Goal: Task Accomplishment & Management: Manage account settings

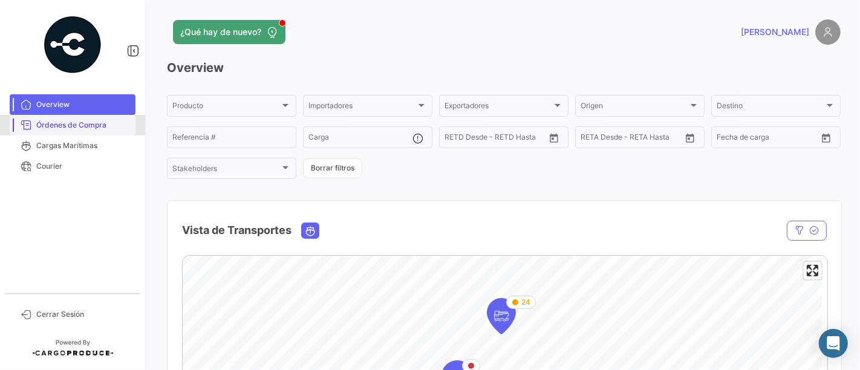
click at [79, 120] on span "Órdenes de Compra" at bounding box center [83, 125] width 94 height 11
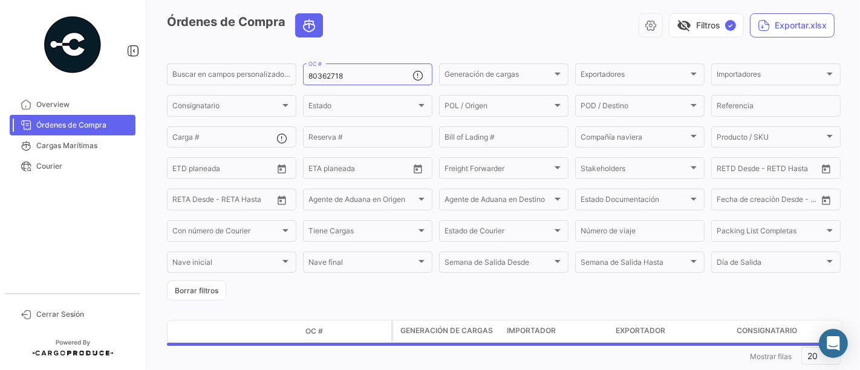
scroll to position [67, 0]
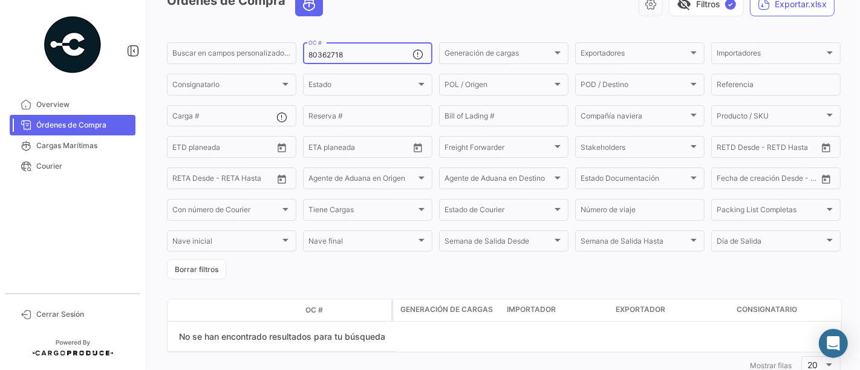
click at [377, 54] on input "80362718" at bounding box center [360, 55] width 104 height 8
paste input "5437"
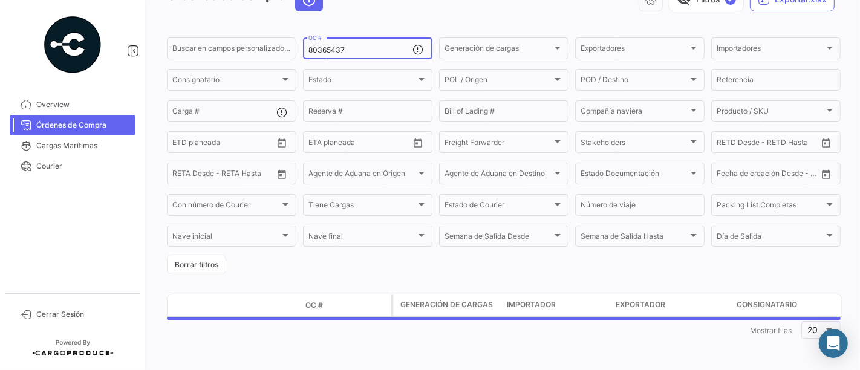
scroll to position [73, 0]
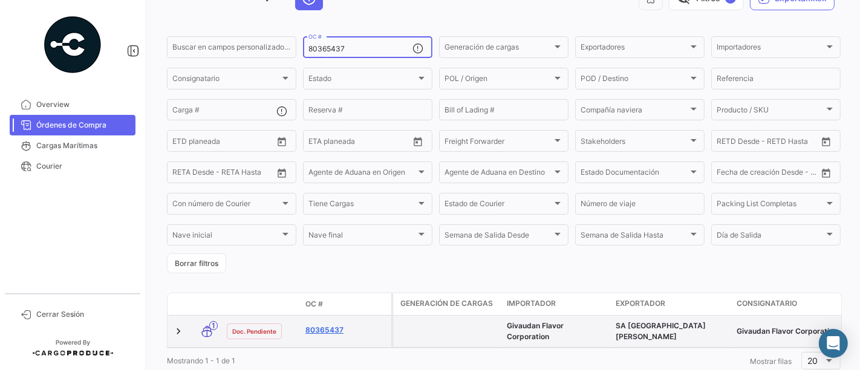
type input "80365437"
click at [333, 333] on link "80365437" at bounding box center [345, 330] width 81 height 11
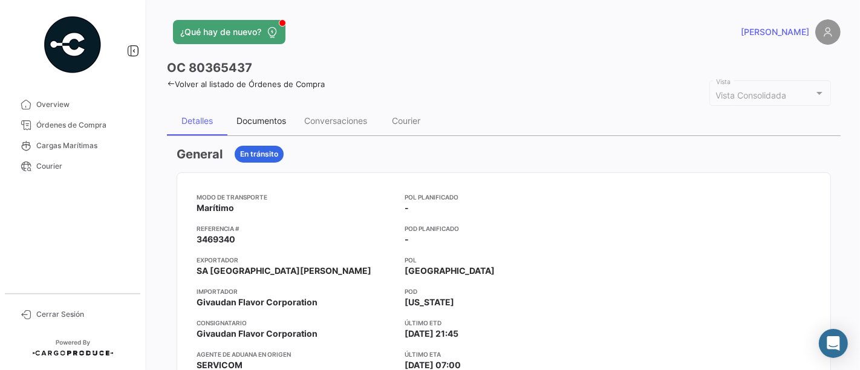
click at [281, 118] on div "Documentos" at bounding box center [261, 121] width 50 height 10
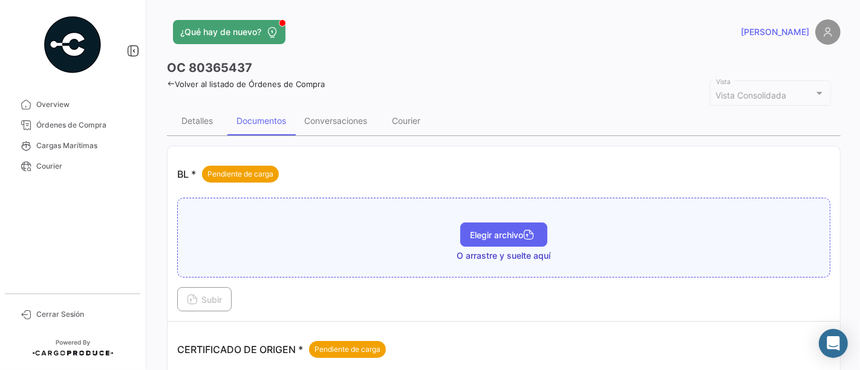
click at [513, 231] on span "Elegir archivo" at bounding box center [504, 235] width 68 height 10
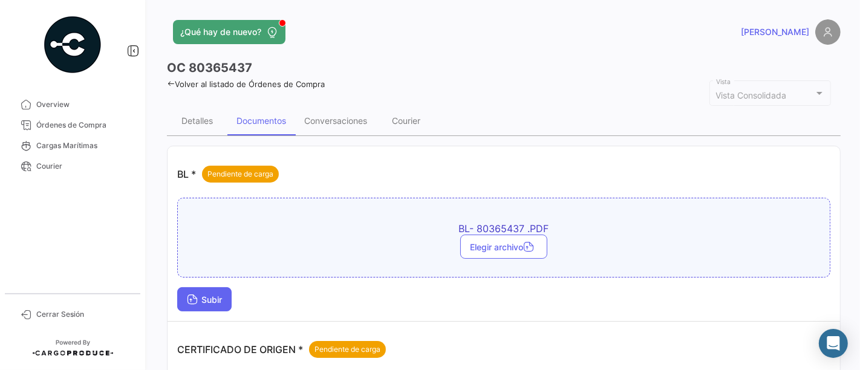
click at [218, 291] on button "Subir" at bounding box center [204, 299] width 54 height 24
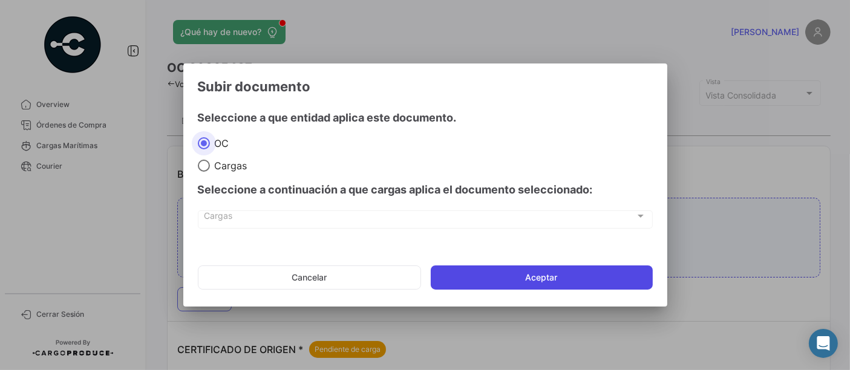
click at [535, 276] on button "Aceptar" at bounding box center [542, 278] width 222 height 24
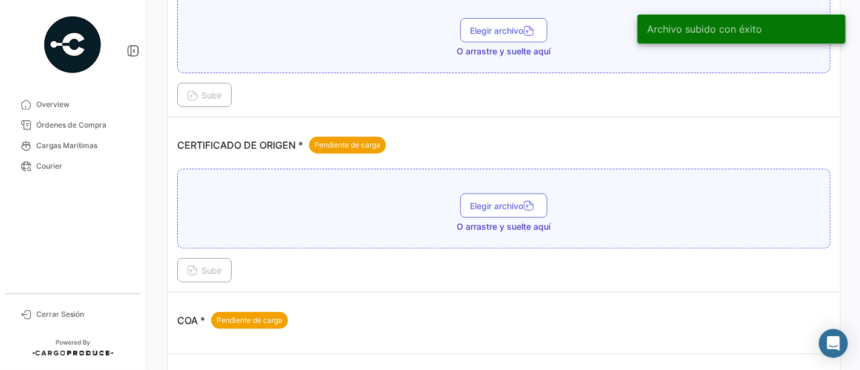
scroll to position [269, 0]
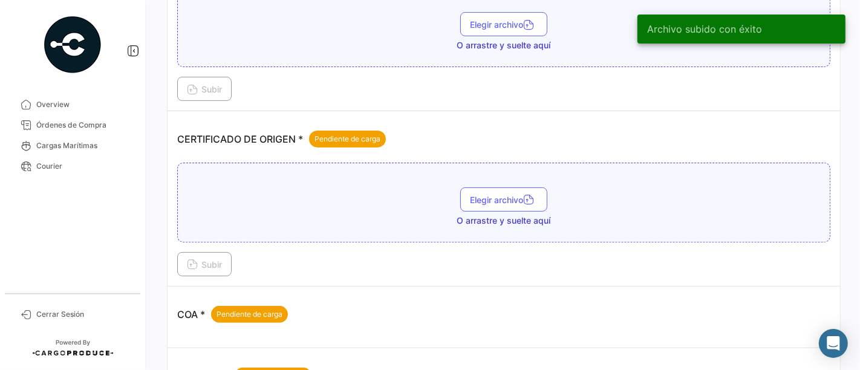
click at [498, 215] on span "O arrastre y suelte aquí" at bounding box center [504, 221] width 94 height 12
click at [504, 199] on span "Elegir archivo" at bounding box center [504, 200] width 68 height 10
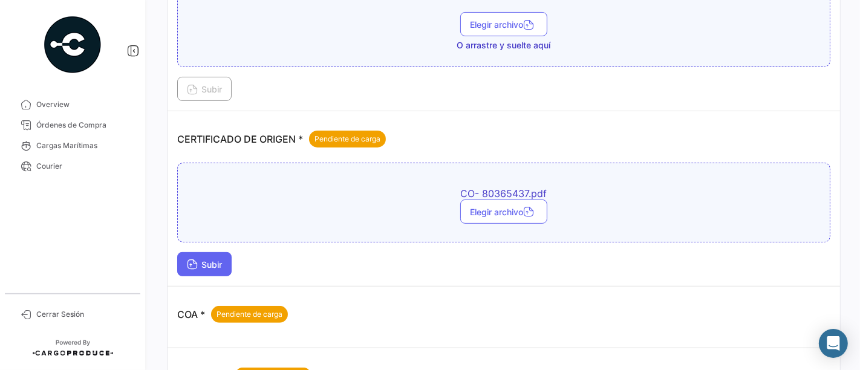
click at [221, 259] on span "Subir" at bounding box center [204, 264] width 35 height 10
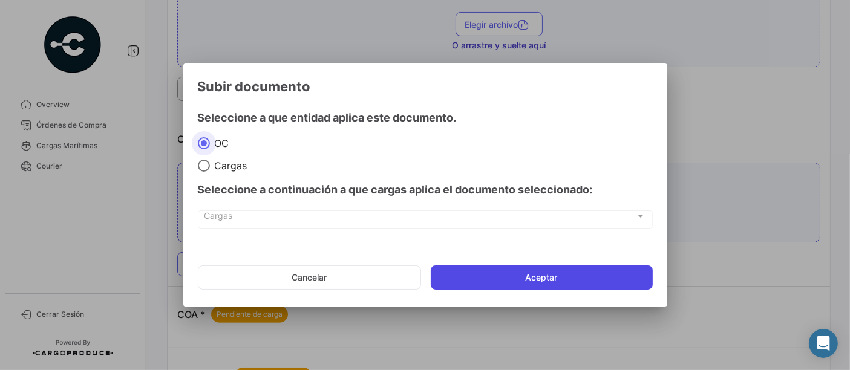
click at [527, 272] on button "Aceptar" at bounding box center [542, 278] width 222 height 24
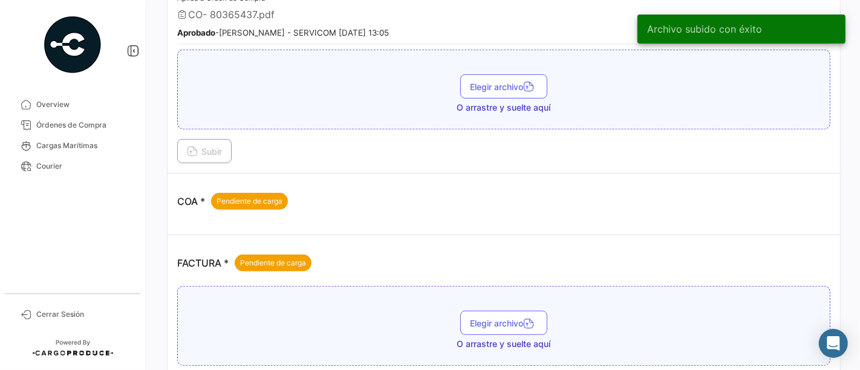
scroll to position [470, 0]
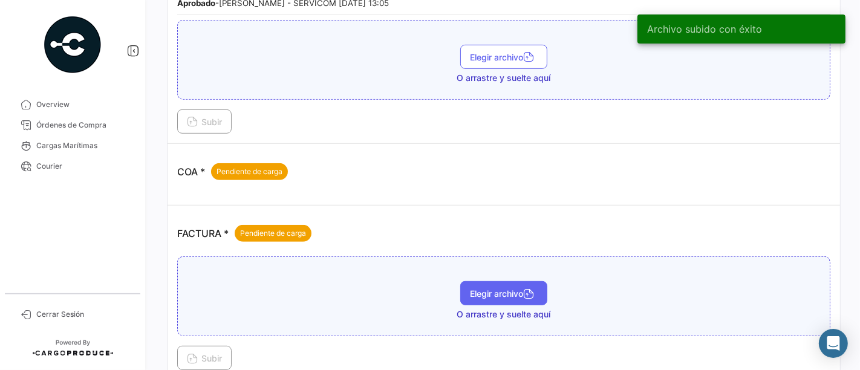
click at [512, 281] on button "Elegir archivo" at bounding box center [503, 293] width 87 height 24
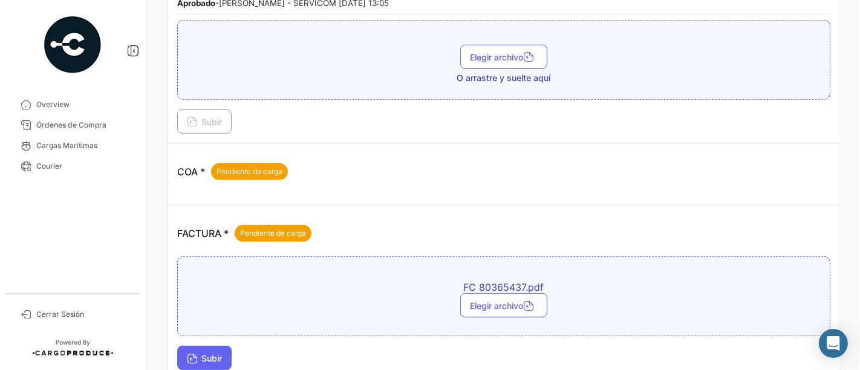
click at [200, 346] on button "Subir" at bounding box center [204, 358] width 54 height 24
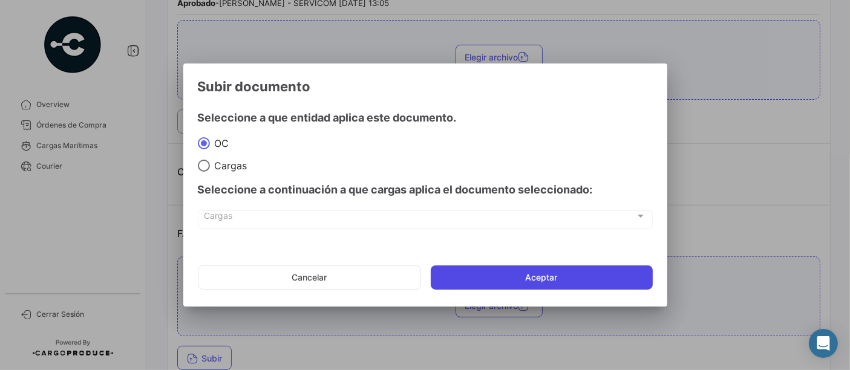
click at [529, 279] on button "Aceptar" at bounding box center [542, 278] width 222 height 24
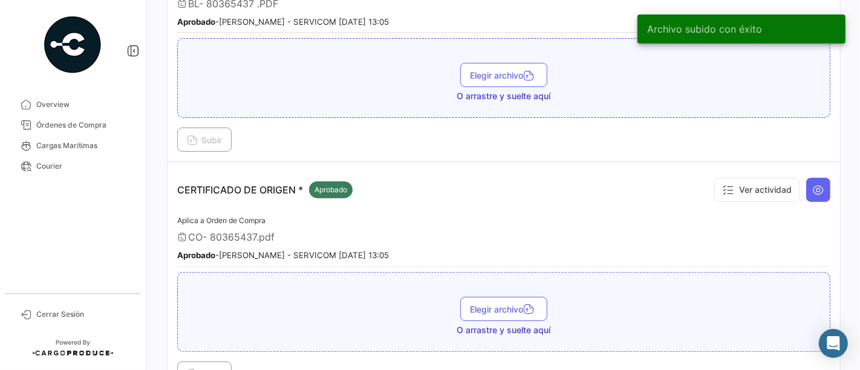
scroll to position [134, 0]
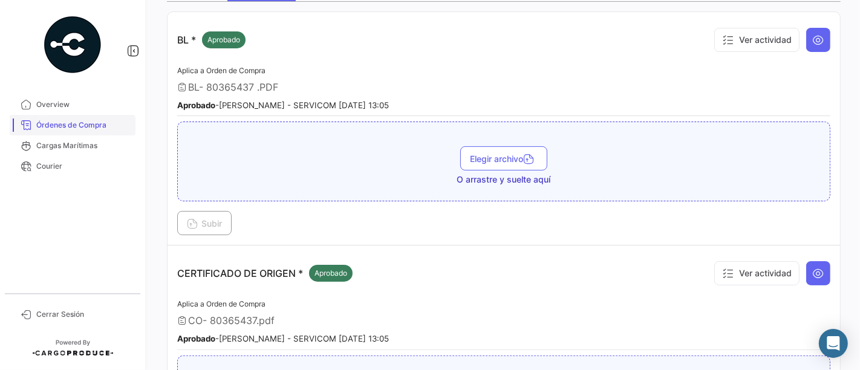
click at [123, 123] on span "Órdenes de Compra" at bounding box center [83, 125] width 94 height 11
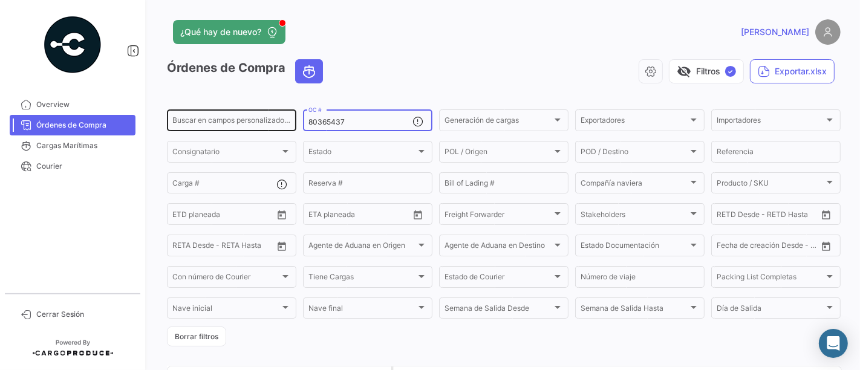
drag, startPoint x: 330, startPoint y: 120, endPoint x: 266, endPoint y: 126, distance: 64.9
click at [0, 0] on div "Buscar en [PERSON_NAME] personalizados... 80365437 OC # Generación [PERSON_NAME…" at bounding box center [0, 0] width 0 height 0
paste input "9"
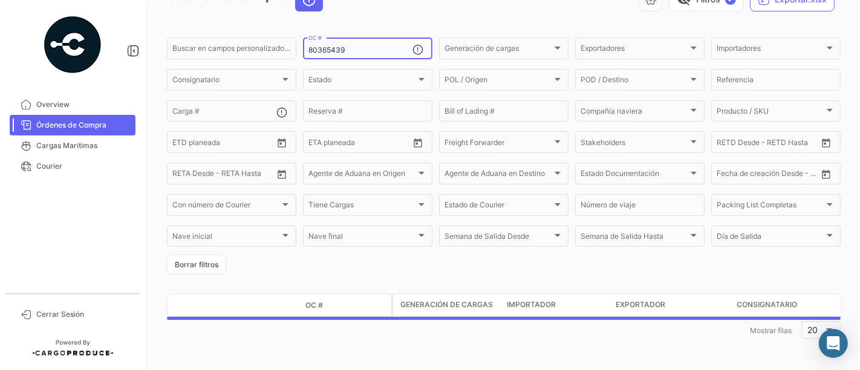
scroll to position [73, 0]
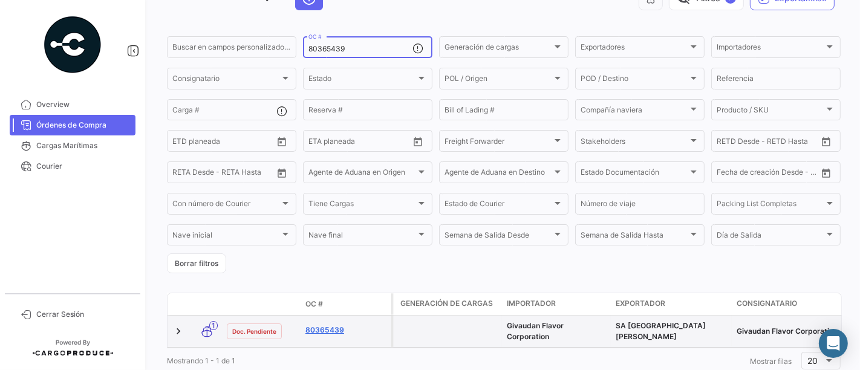
type input "80365439"
click at [336, 333] on link "80365439" at bounding box center [345, 330] width 81 height 11
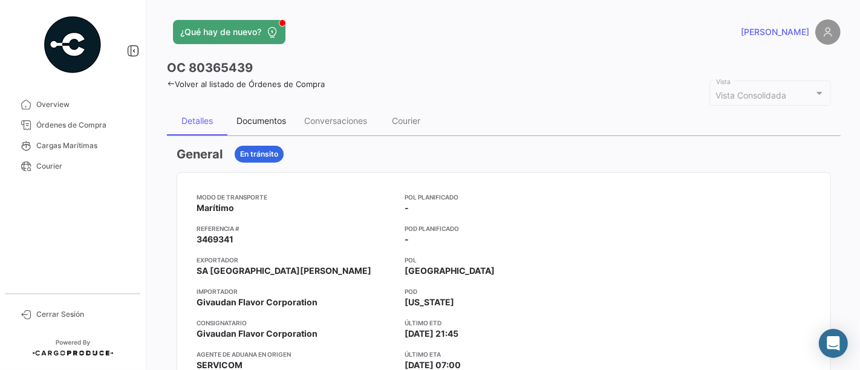
click at [277, 117] on div "Documentos" at bounding box center [261, 121] width 50 height 10
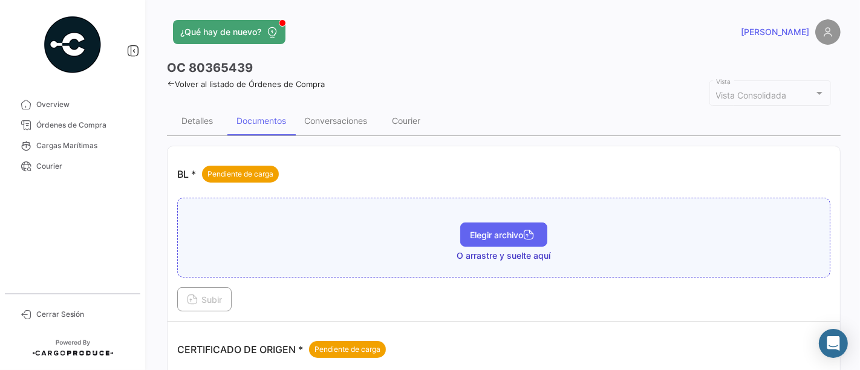
click at [503, 238] on span "Elegir archivo" at bounding box center [504, 235] width 68 height 10
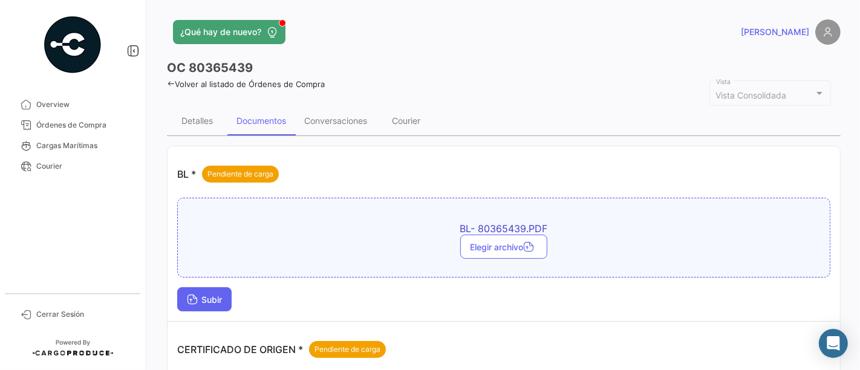
click at [216, 298] on span "Subir" at bounding box center [204, 300] width 35 height 10
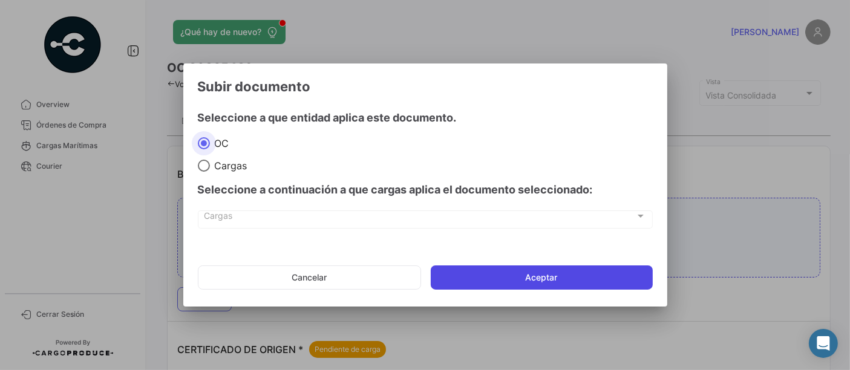
click at [483, 275] on button "Aceptar" at bounding box center [542, 278] width 222 height 24
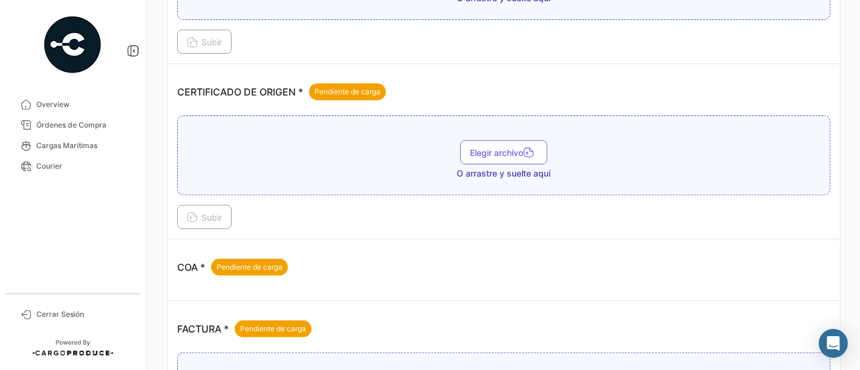
scroll to position [336, 0]
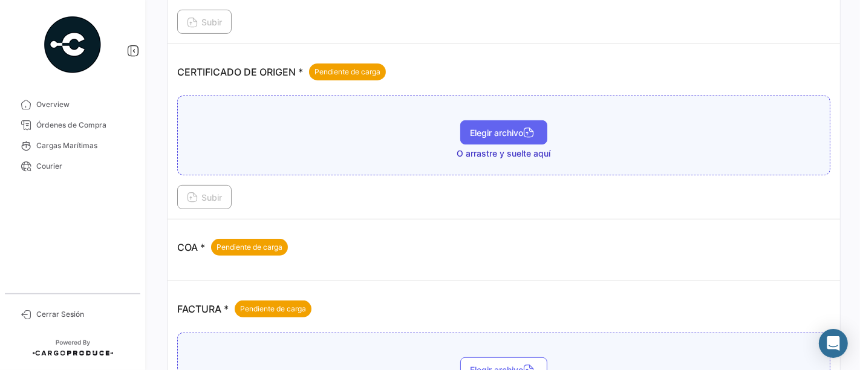
click at [488, 137] on button "Elegir archivo" at bounding box center [503, 132] width 87 height 24
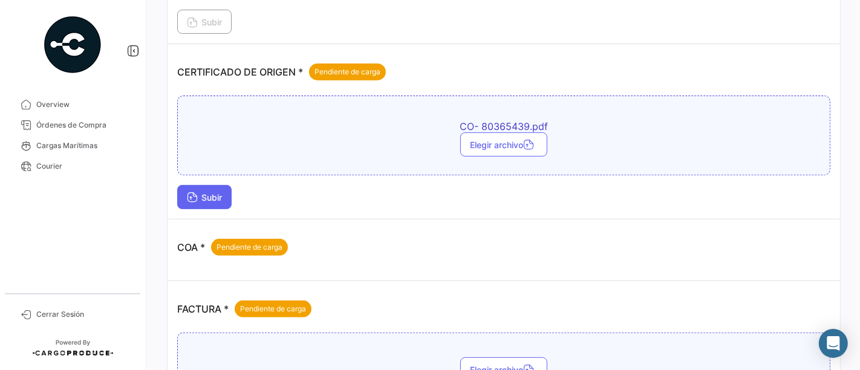
click at [221, 192] on span "Subir" at bounding box center [204, 197] width 35 height 10
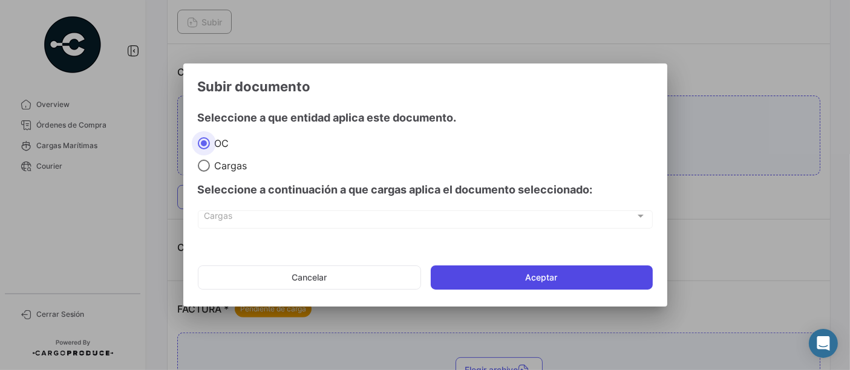
click at [529, 282] on button "Aceptar" at bounding box center [542, 278] width 222 height 24
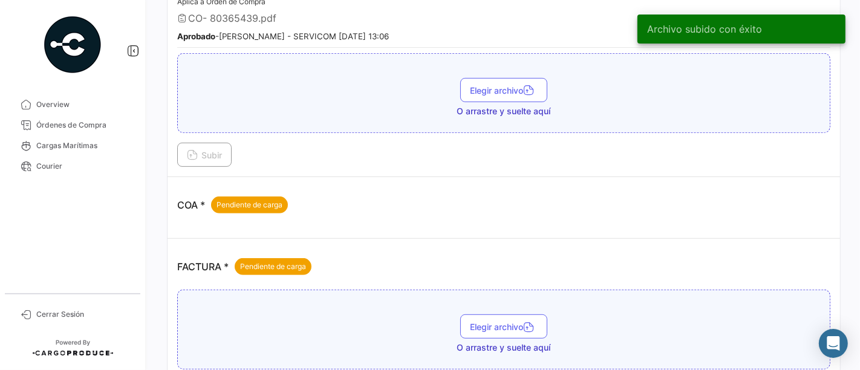
scroll to position [537, 0]
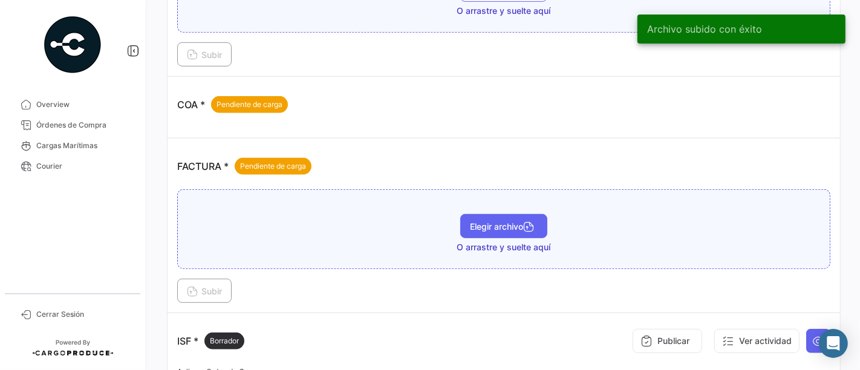
click at [487, 214] on button "Elegir archivo" at bounding box center [503, 226] width 87 height 24
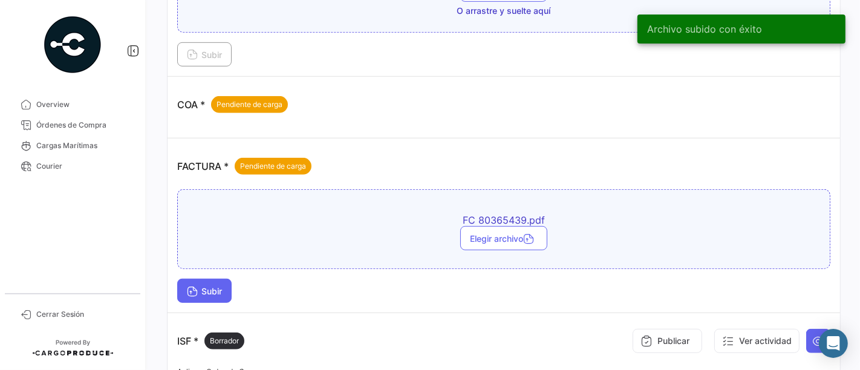
click at [226, 285] on button "Subir" at bounding box center [204, 291] width 54 height 24
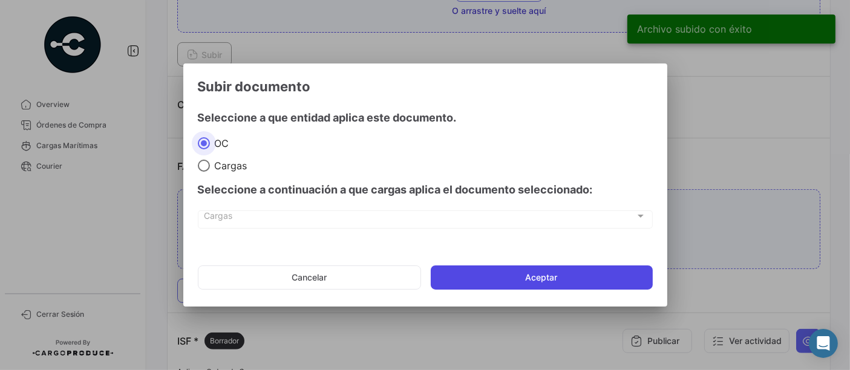
click at [475, 279] on button "Aceptar" at bounding box center [542, 278] width 222 height 24
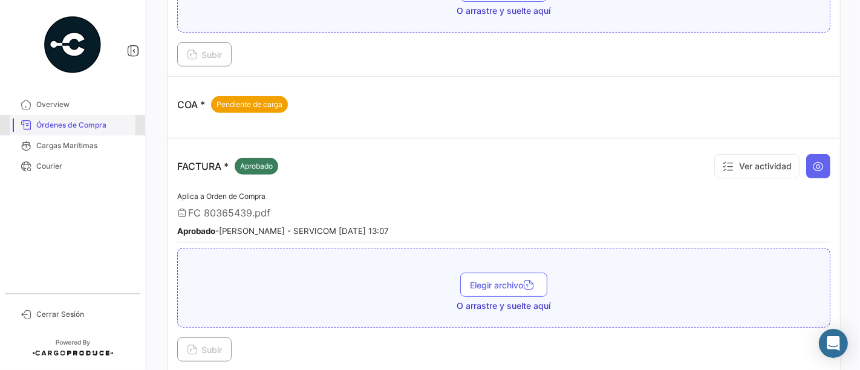
click at [102, 125] on span "Órdenes de Compra" at bounding box center [83, 125] width 94 height 11
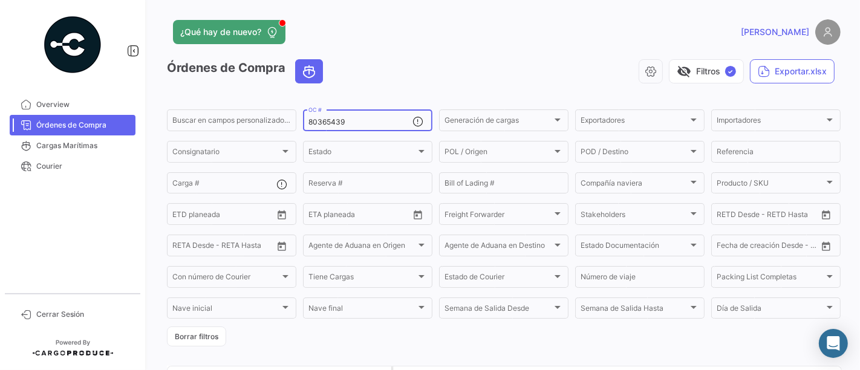
click at [341, 119] on input "80365439" at bounding box center [360, 122] width 104 height 8
click at [351, 120] on input "80365439" at bounding box center [360, 122] width 104 height 8
paste input "4926"
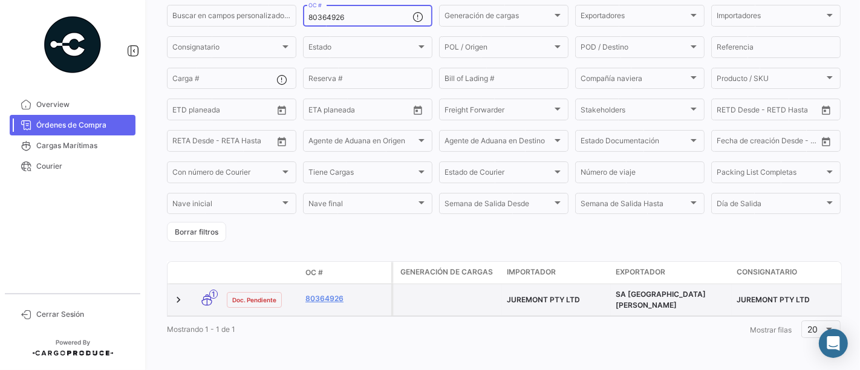
scroll to position [111, 0]
type input "80364926"
click at [339, 295] on link "80364926" at bounding box center [345, 298] width 81 height 11
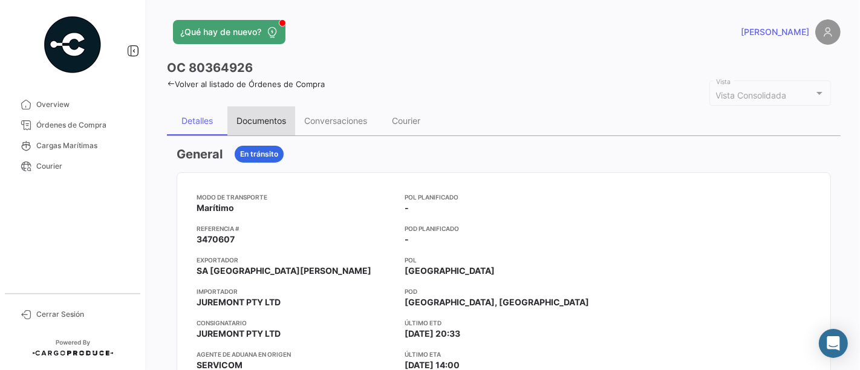
drag, startPoint x: 276, startPoint y: 122, endPoint x: 278, endPoint y: 128, distance: 6.9
click at [276, 122] on div "Documentos" at bounding box center [261, 121] width 50 height 10
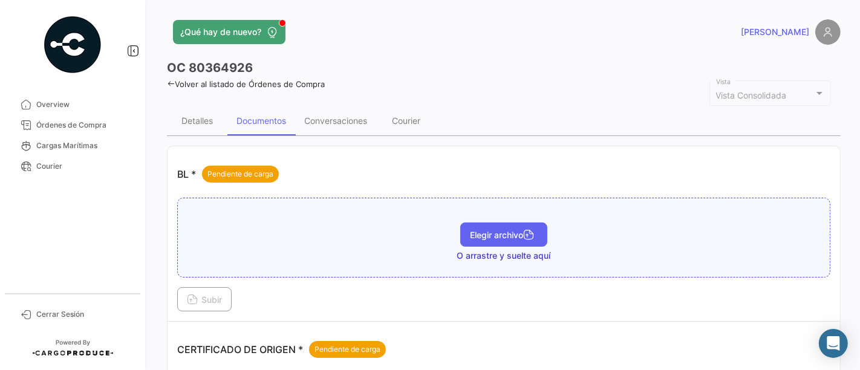
click at [465, 227] on button "Elegir archivo" at bounding box center [503, 235] width 87 height 24
click at [514, 239] on button "Elegir archivo" at bounding box center [503, 235] width 87 height 24
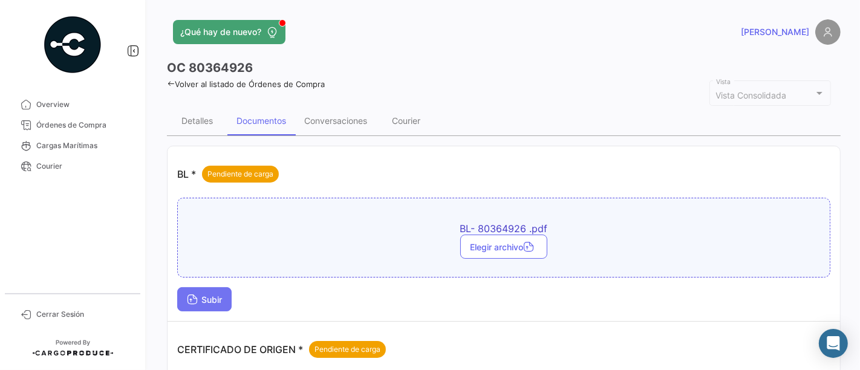
click at [214, 295] on span "Subir" at bounding box center [204, 300] width 35 height 10
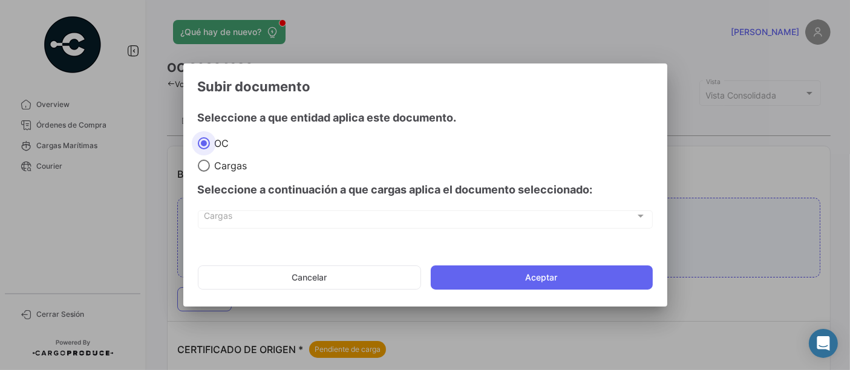
click at [565, 258] on mat-dialog-actions "Cancelar Aceptar" at bounding box center [425, 277] width 455 height 41
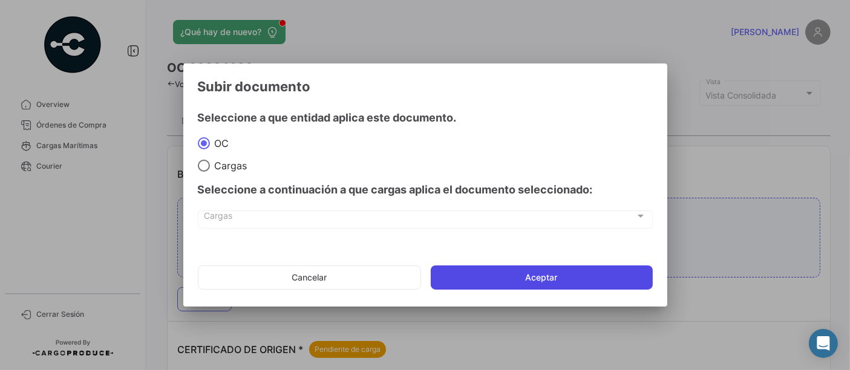
click at [565, 274] on button "Aceptar" at bounding box center [542, 278] width 222 height 24
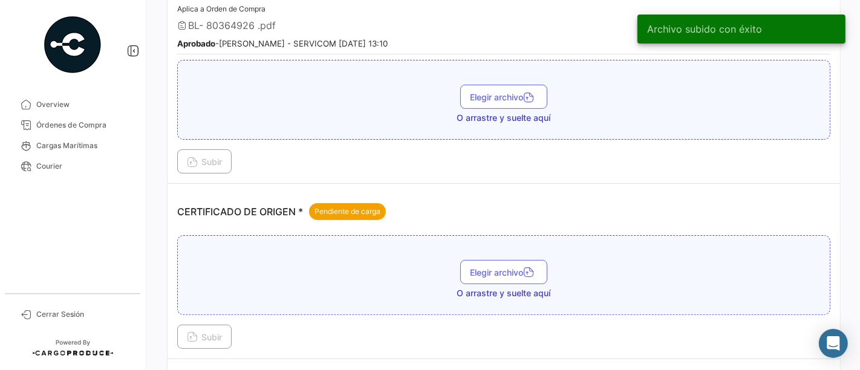
scroll to position [201, 0]
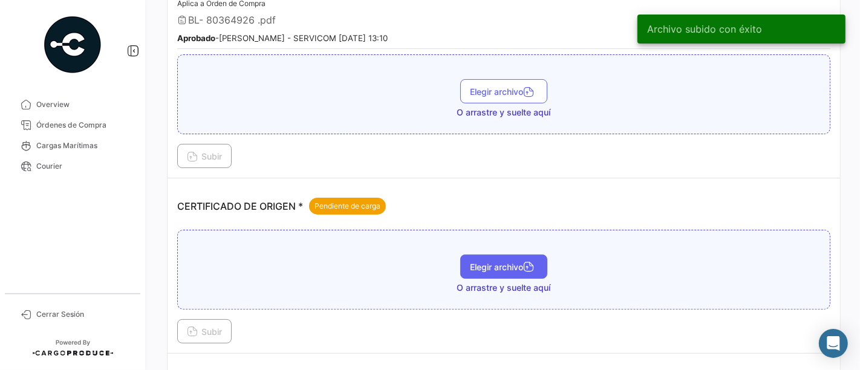
click at [497, 267] on span "Elegir archivo" at bounding box center [504, 267] width 68 height 10
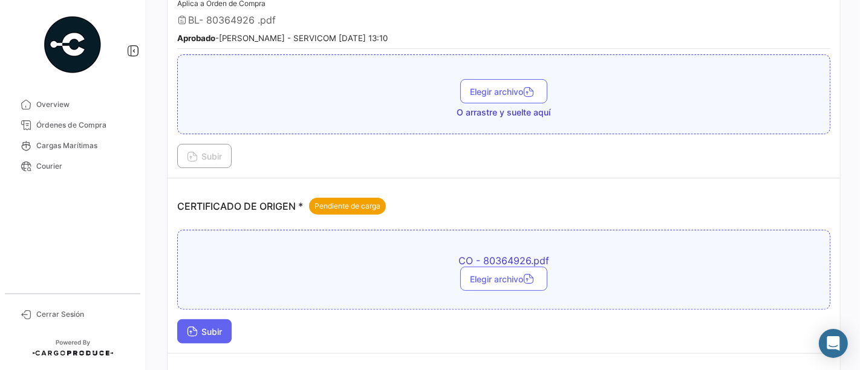
click at [218, 327] on span "Subir" at bounding box center [204, 332] width 35 height 10
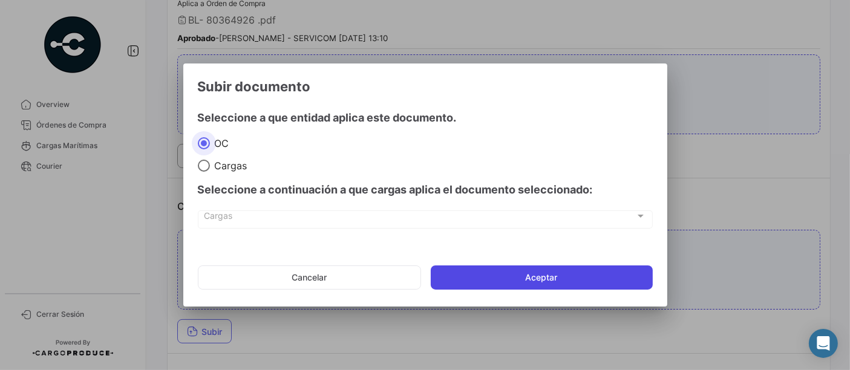
click at [571, 279] on button "Aceptar" at bounding box center [542, 278] width 222 height 24
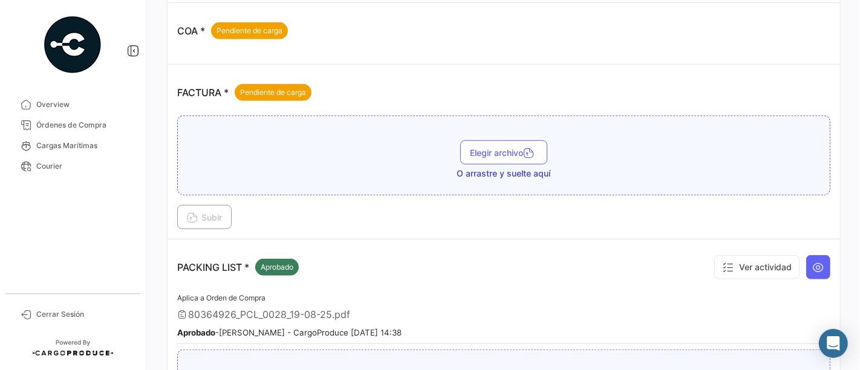
scroll to position [537, 0]
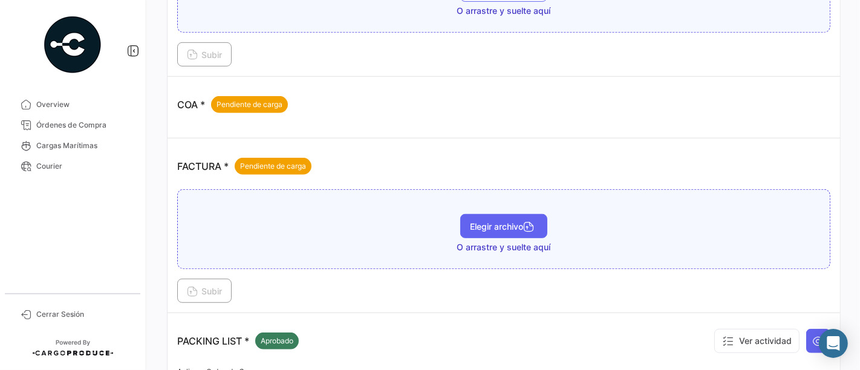
click at [486, 214] on button "Elegir archivo" at bounding box center [503, 226] width 87 height 24
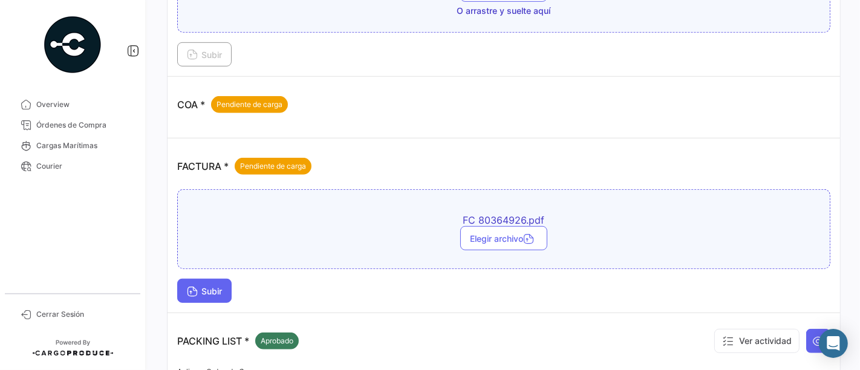
click at [187, 288] on icon at bounding box center [192, 292] width 11 height 11
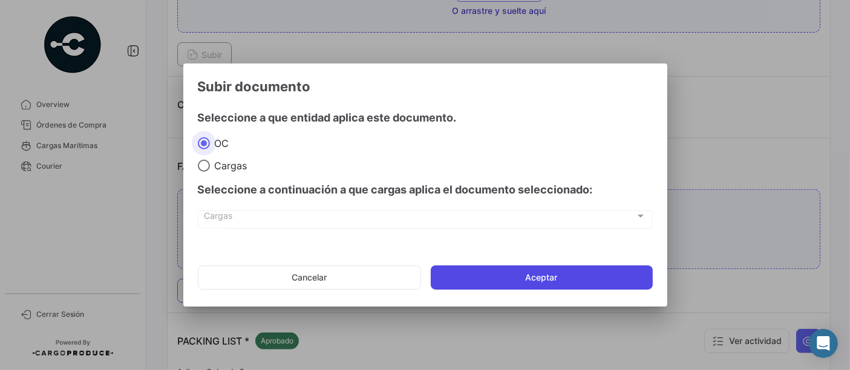
click at [525, 282] on button "Aceptar" at bounding box center [542, 278] width 222 height 24
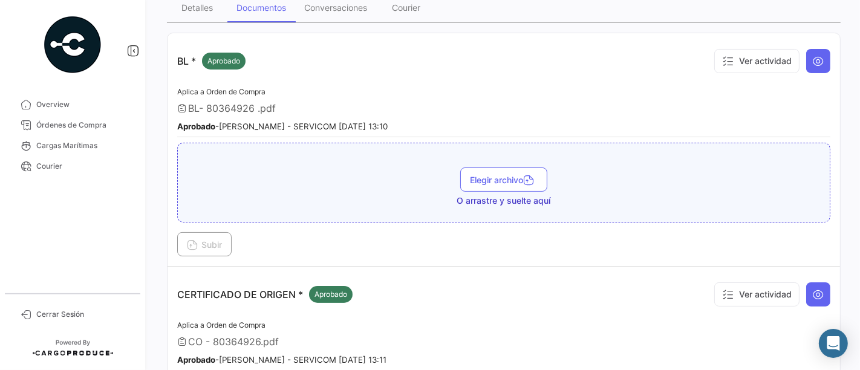
scroll to position [33, 0]
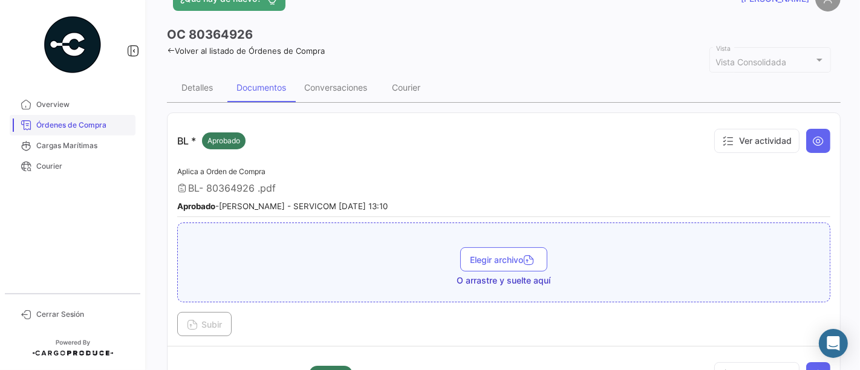
drag, startPoint x: 85, startPoint y: 126, endPoint x: 103, endPoint y: 127, distance: 18.2
click at [85, 126] on span "Órdenes de Compra" at bounding box center [83, 125] width 94 height 11
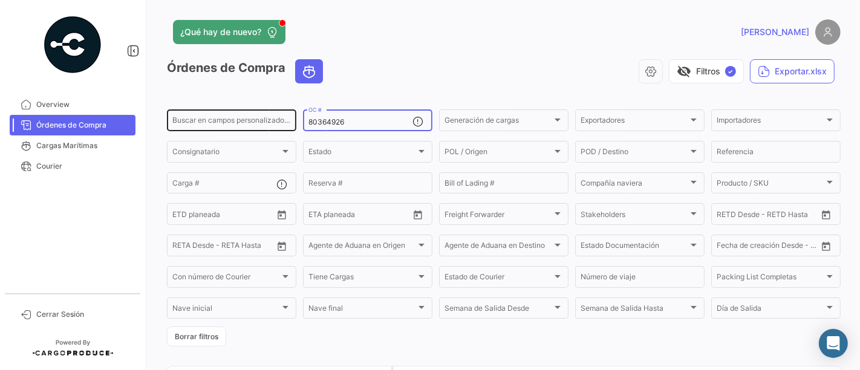
drag, startPoint x: 349, startPoint y: 122, endPoint x: 267, endPoint y: 128, distance: 82.4
click at [0, 0] on div "Buscar en [PERSON_NAME] personalizados... 80364926 OC # Generación [PERSON_NAME…" at bounding box center [0, 0] width 0 height 0
paste input "3559"
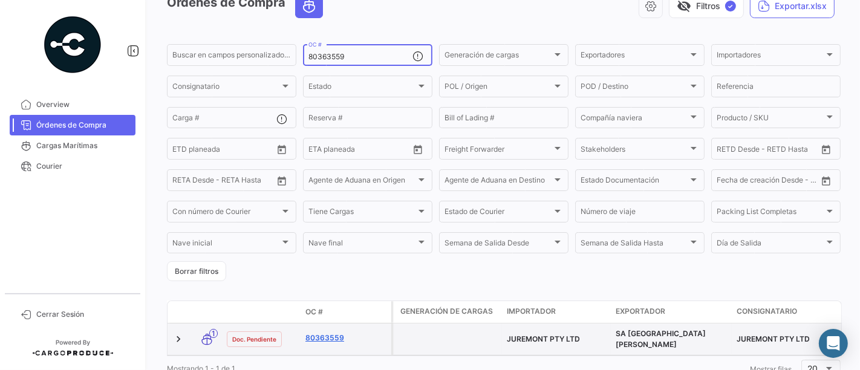
scroll to position [111, 0]
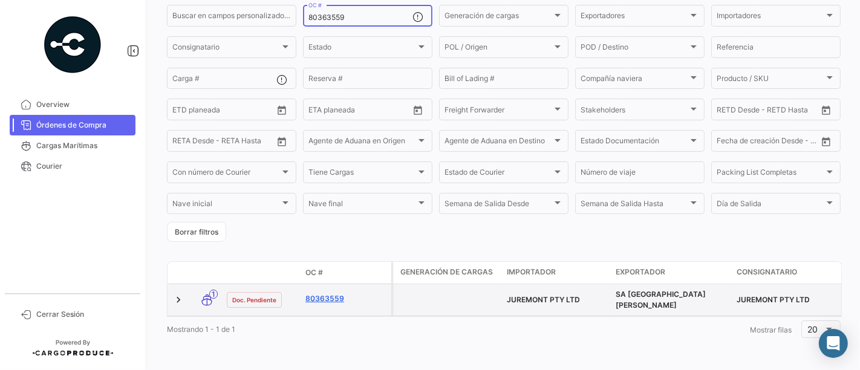
type input "80363559"
click at [323, 293] on link "80363559" at bounding box center [345, 298] width 81 height 11
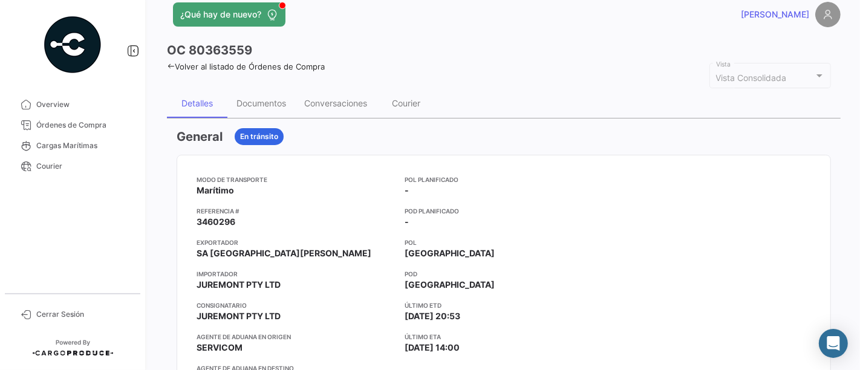
scroll to position [67, 0]
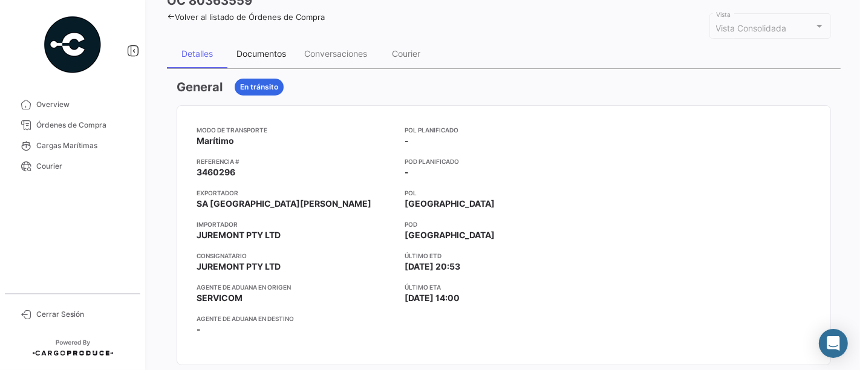
click at [276, 56] on div "Documentos" at bounding box center [261, 53] width 50 height 10
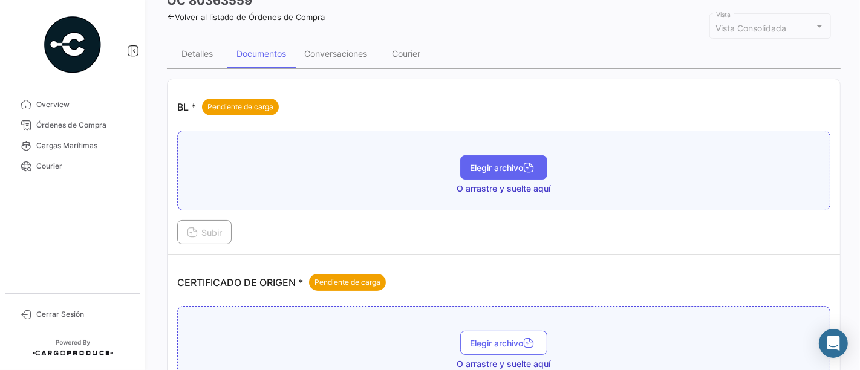
click at [482, 165] on span "Elegir archivo" at bounding box center [504, 168] width 68 height 10
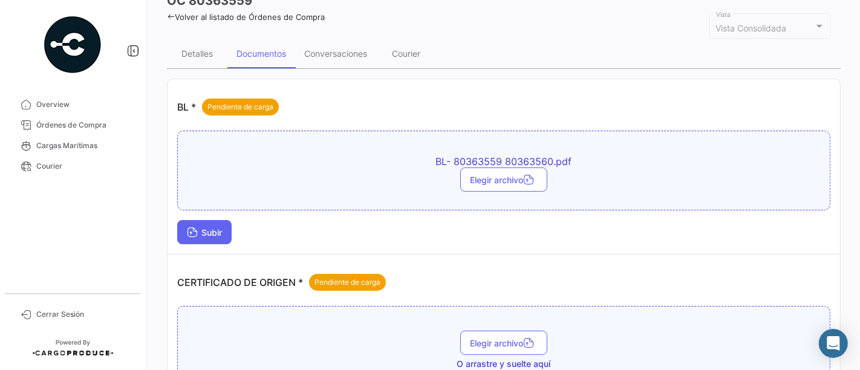
click at [217, 235] on span "Subir" at bounding box center [204, 232] width 35 height 10
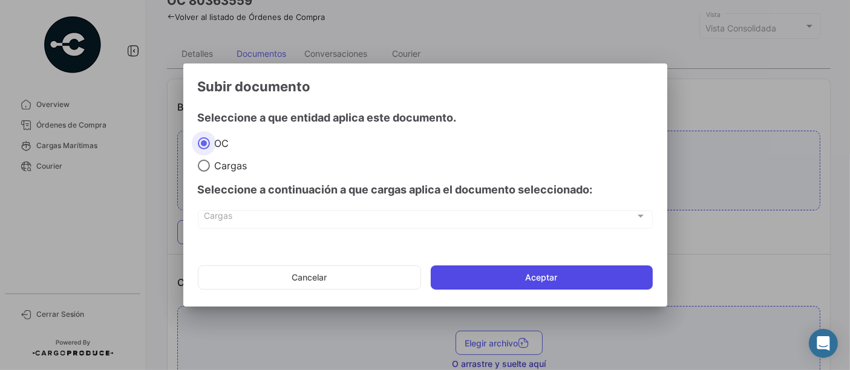
click at [547, 273] on button "Aceptar" at bounding box center [542, 278] width 222 height 24
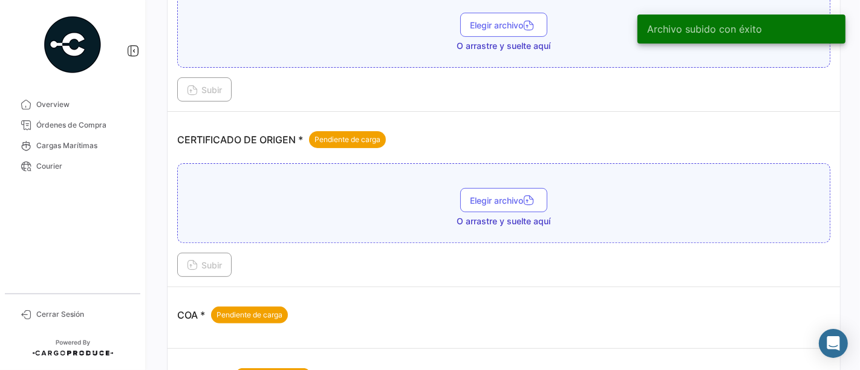
scroll to position [269, 0]
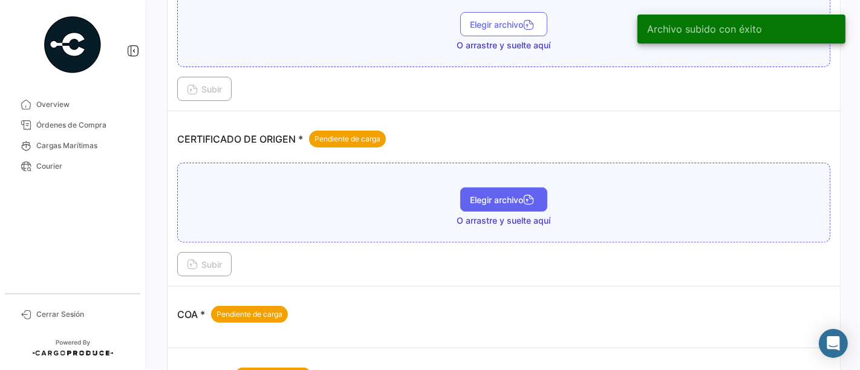
click at [486, 198] on span "Elegir archivo" at bounding box center [504, 200] width 68 height 10
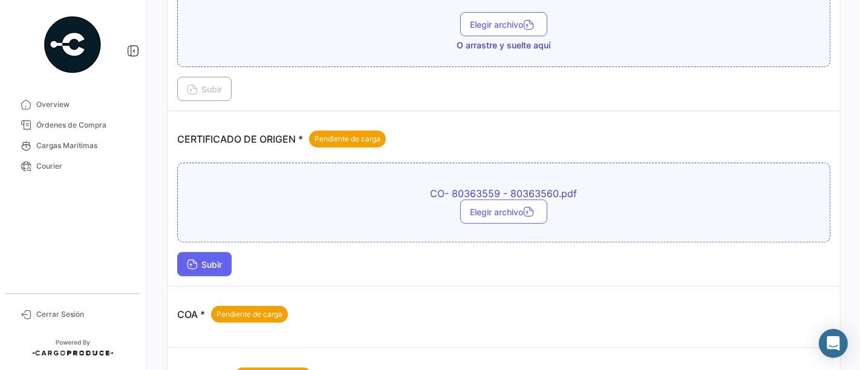
click at [224, 262] on button "Subir" at bounding box center [204, 264] width 54 height 24
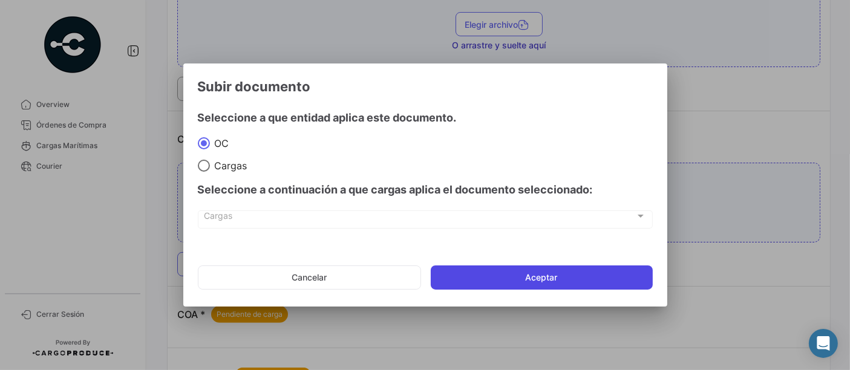
click at [543, 269] on button "Aceptar" at bounding box center [542, 278] width 222 height 24
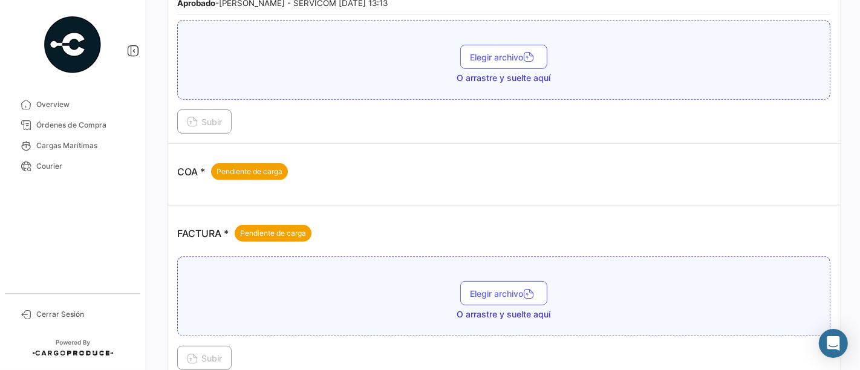
scroll to position [470, 0]
click at [499, 288] on span "Elegir archivo" at bounding box center [504, 293] width 68 height 10
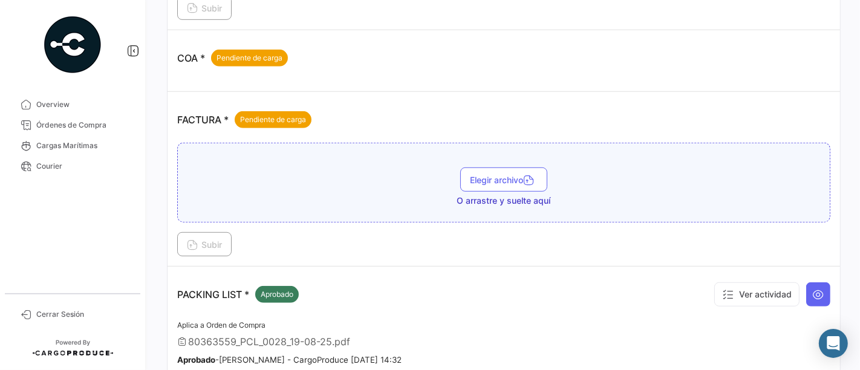
scroll to position [605, 0]
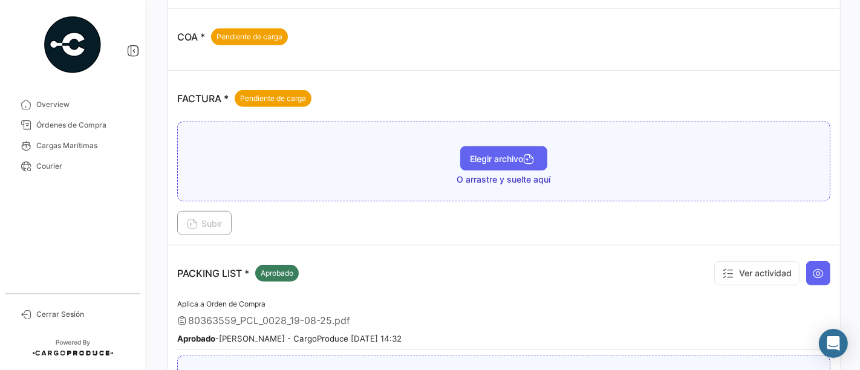
click at [483, 154] on span "Elegir archivo" at bounding box center [504, 159] width 68 height 10
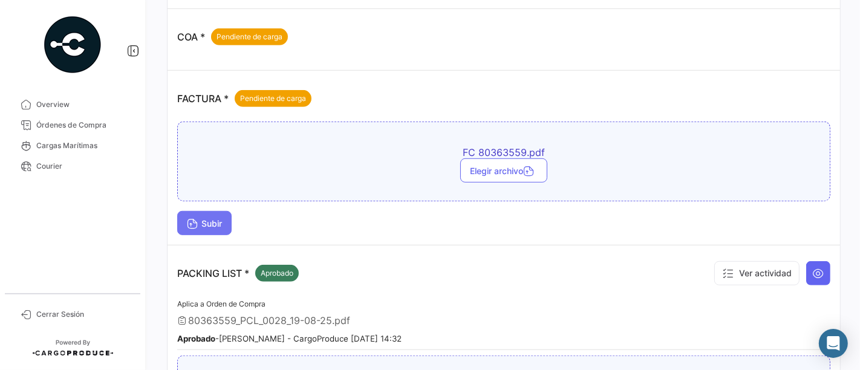
click at [216, 211] on button "Subir" at bounding box center [204, 223] width 54 height 24
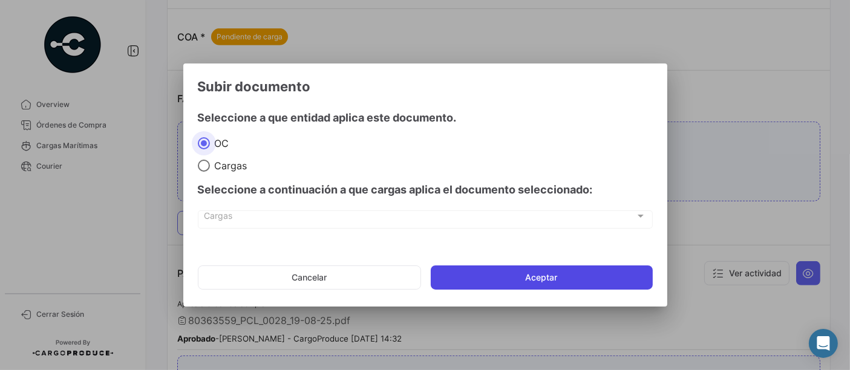
click at [513, 276] on button "Aceptar" at bounding box center [542, 278] width 222 height 24
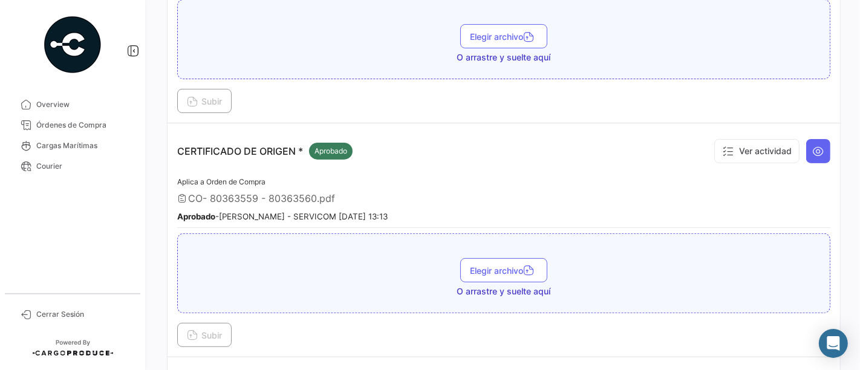
scroll to position [224, 0]
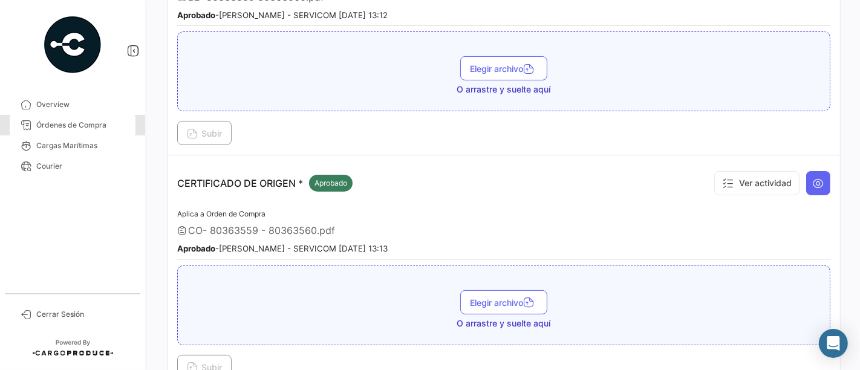
drag, startPoint x: 103, startPoint y: 122, endPoint x: 139, endPoint y: 120, distance: 36.4
click at [103, 123] on span "Órdenes de Compra" at bounding box center [83, 125] width 94 height 11
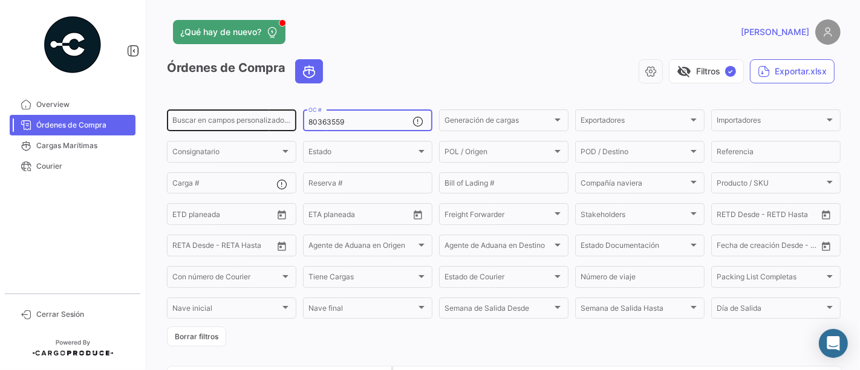
drag, startPoint x: 368, startPoint y: 126, endPoint x: 271, endPoint y: 128, distance: 96.8
click at [0, 0] on div "Buscar en [PERSON_NAME] personalizados... 80363559 OC # Generación [PERSON_NAME…" at bounding box center [0, 0] width 0 height 0
paste input "60"
type input "80363560"
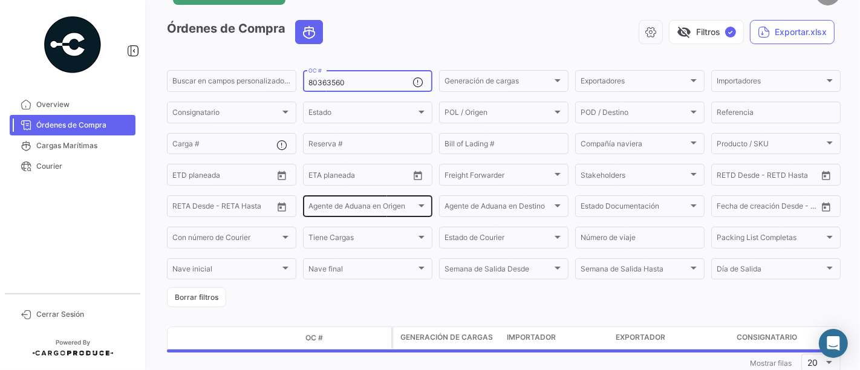
scroll to position [73, 0]
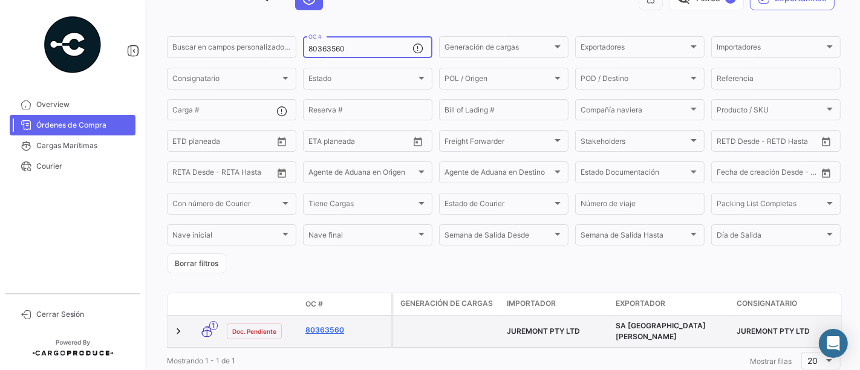
click at [331, 331] on link "80363560" at bounding box center [345, 330] width 81 height 11
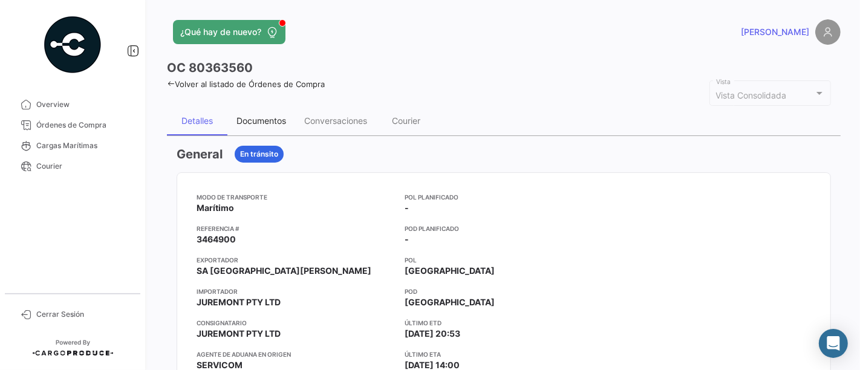
click at [280, 117] on div "Documentos" at bounding box center [261, 121] width 50 height 10
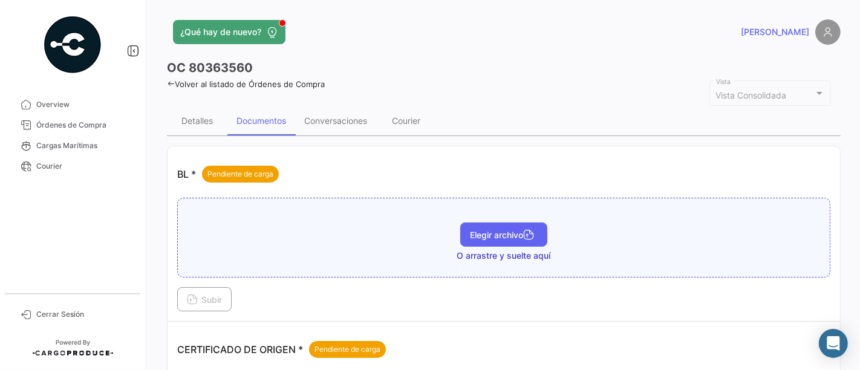
click at [484, 226] on button "Elegir archivo" at bounding box center [503, 235] width 87 height 24
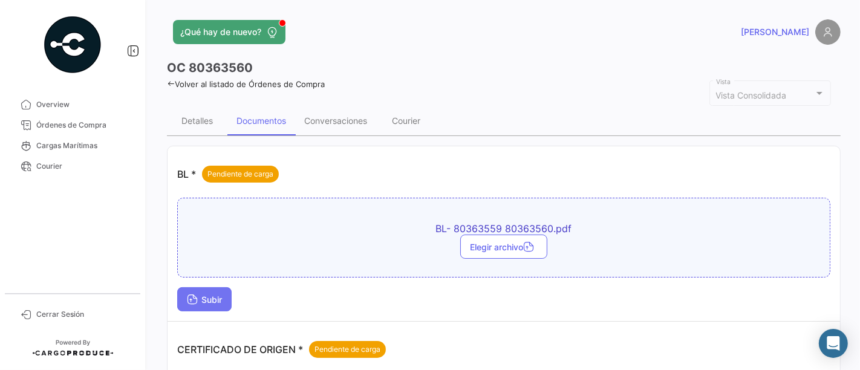
click at [230, 301] on button "Subir" at bounding box center [204, 299] width 54 height 24
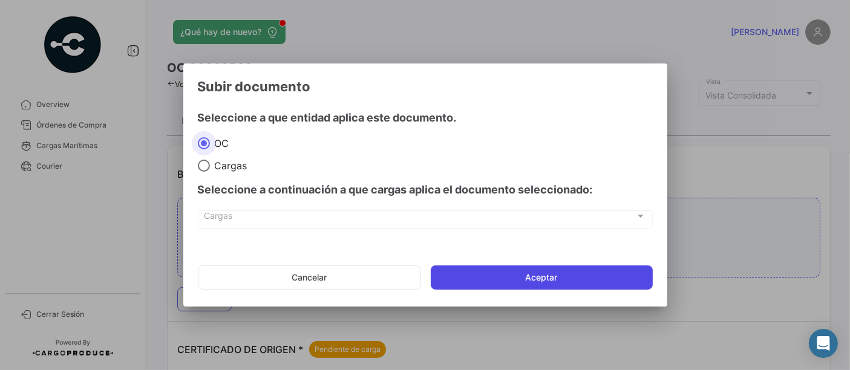
click at [486, 277] on button "Aceptar" at bounding box center [542, 278] width 222 height 24
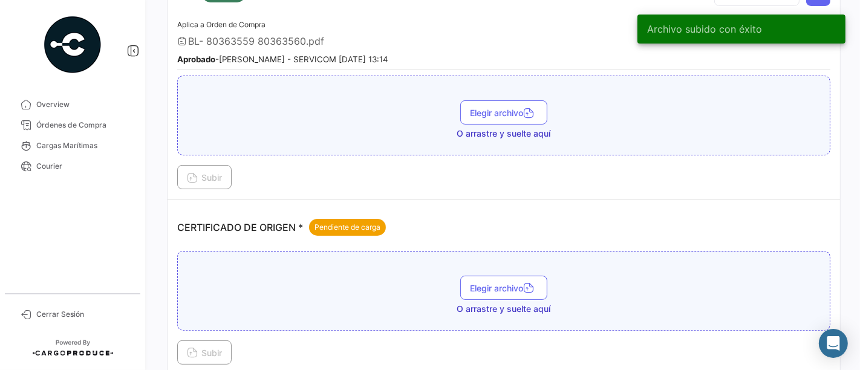
scroll to position [201, 0]
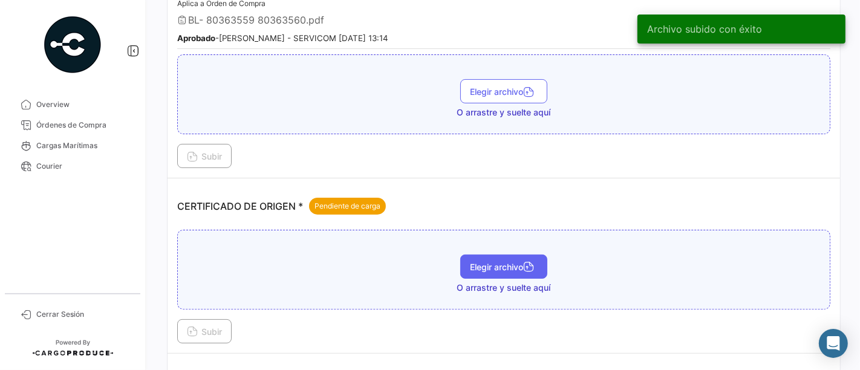
click at [510, 262] on span "Elegir archivo" at bounding box center [504, 267] width 68 height 10
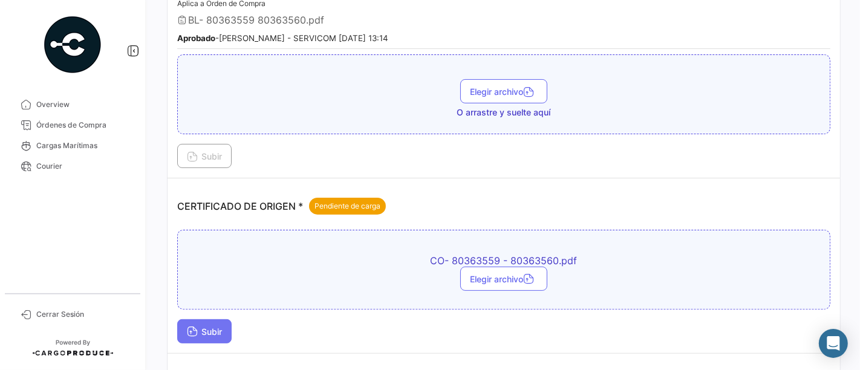
click at [220, 327] on span "Subir" at bounding box center [204, 332] width 35 height 10
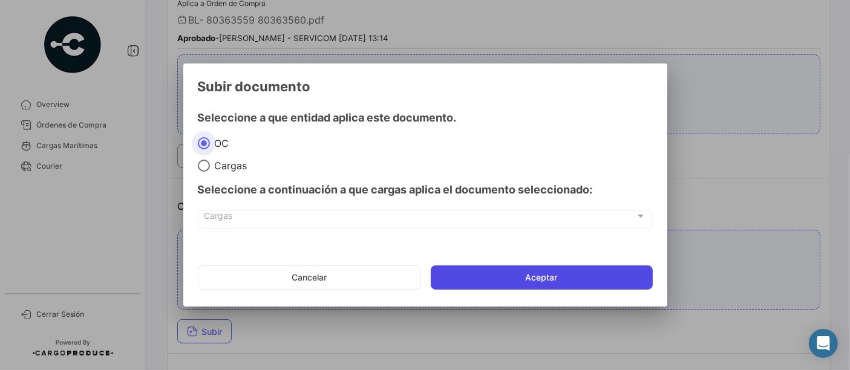
click at [507, 276] on button "Aceptar" at bounding box center [542, 278] width 222 height 24
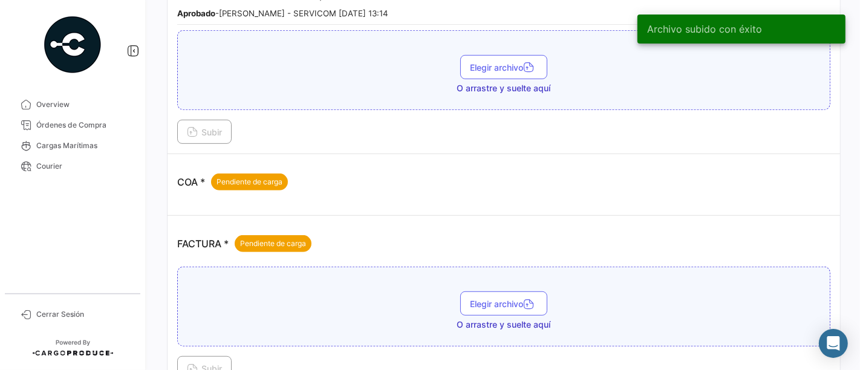
scroll to position [470, 0]
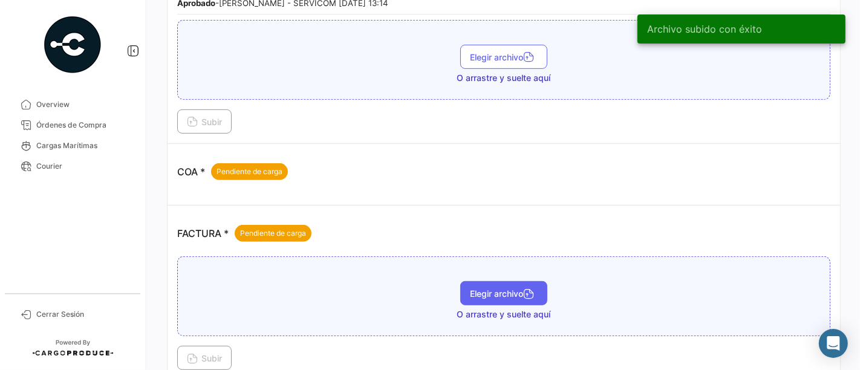
click at [474, 291] on span "Elegir archivo" at bounding box center [504, 293] width 68 height 10
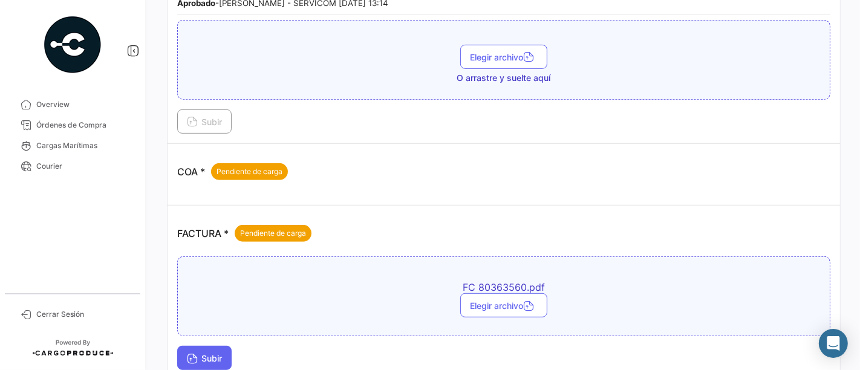
click at [220, 346] on button "Subir" at bounding box center [204, 358] width 54 height 24
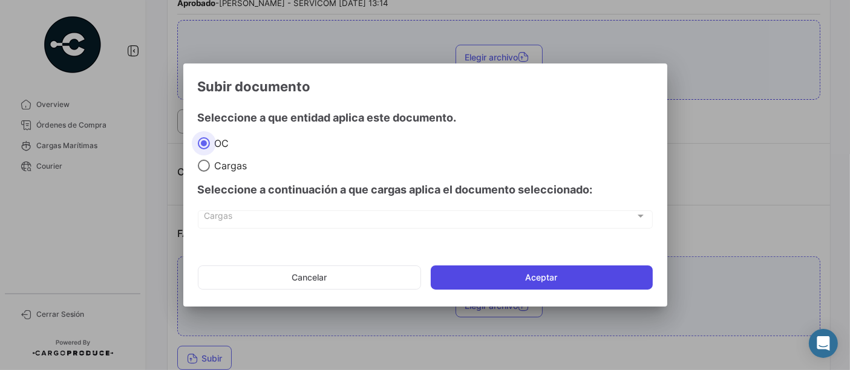
click at [489, 267] on button "Aceptar" at bounding box center [542, 278] width 222 height 24
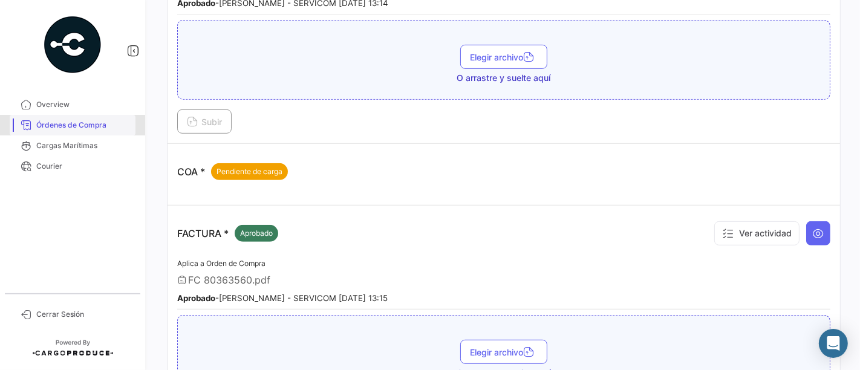
click at [91, 130] on span "Órdenes de Compra" at bounding box center [83, 125] width 94 height 11
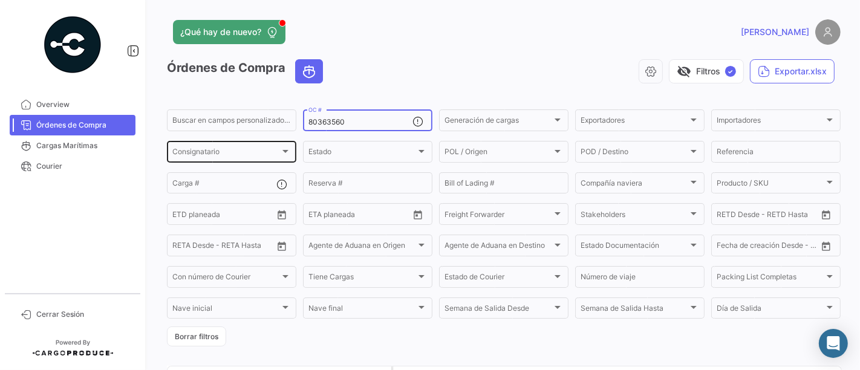
drag, startPoint x: 382, startPoint y: 120, endPoint x: 255, endPoint y: 140, distance: 128.7
click at [0, 0] on div "Buscar en [PERSON_NAME] personalizados... 80363560 OC # Generación [PERSON_NAME…" at bounding box center [0, 0] width 0 height 0
paste input "042"
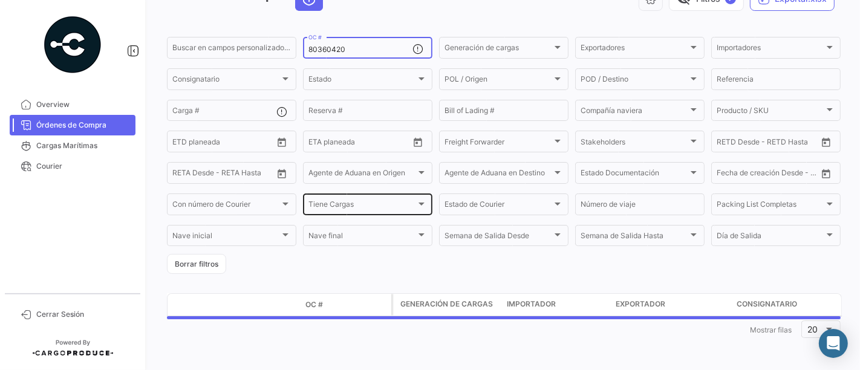
scroll to position [73, 0]
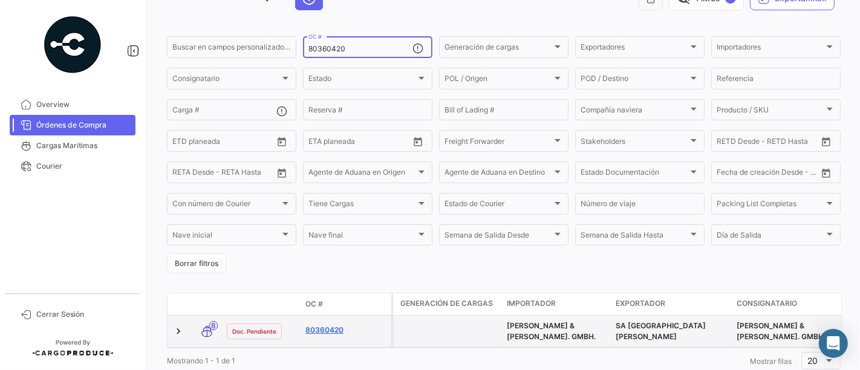
type input "80360420"
click at [345, 331] on link "80360420" at bounding box center [345, 330] width 81 height 11
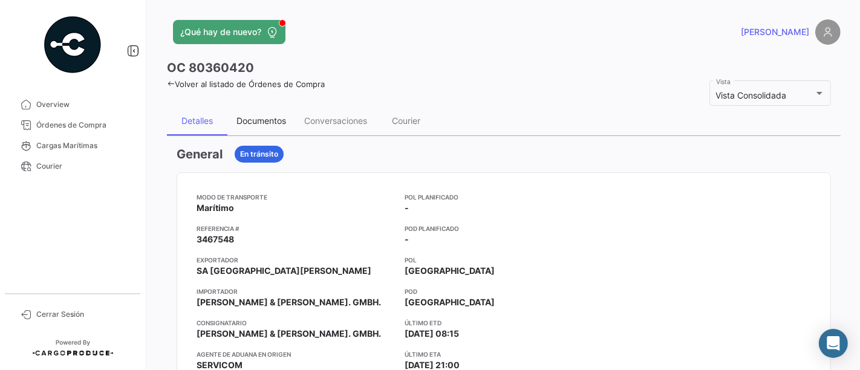
click at [264, 125] on div "Documentos" at bounding box center [261, 121] width 50 height 10
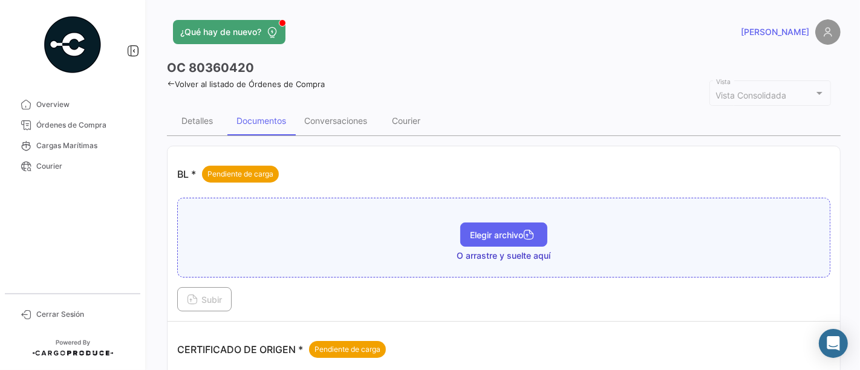
click at [514, 227] on button "Elegir archivo" at bounding box center [503, 235] width 87 height 24
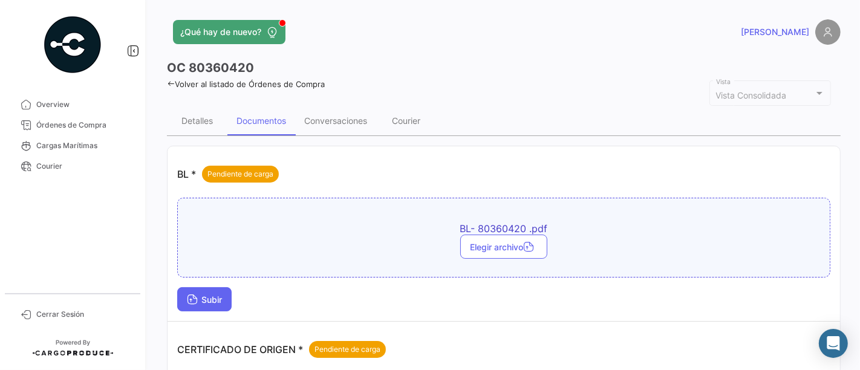
click at [222, 295] on span "Subir" at bounding box center [204, 300] width 35 height 10
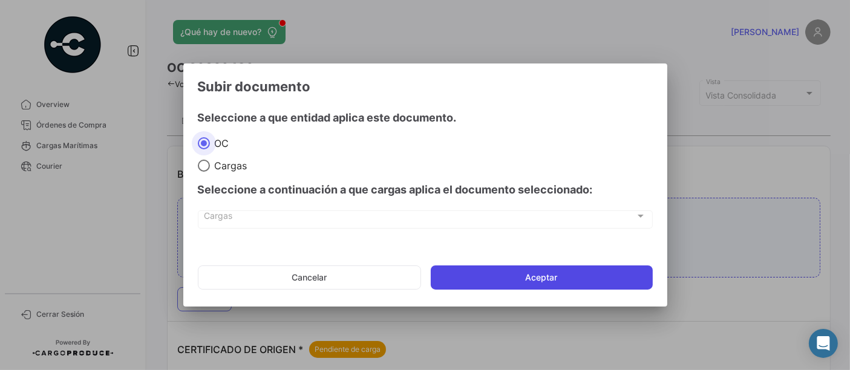
click at [544, 273] on button "Aceptar" at bounding box center [542, 278] width 222 height 24
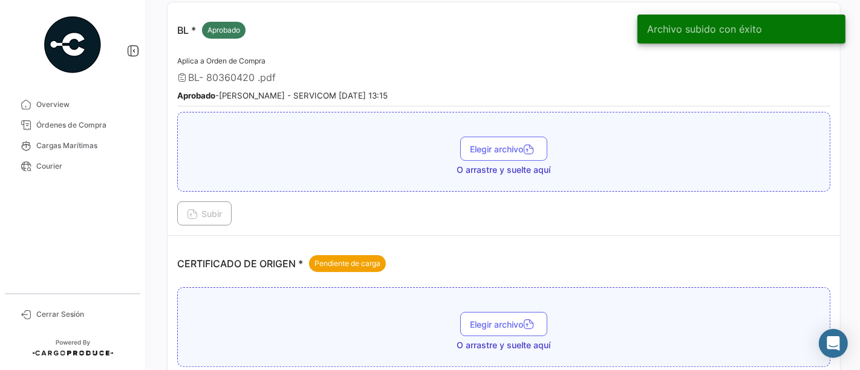
scroll to position [269, 0]
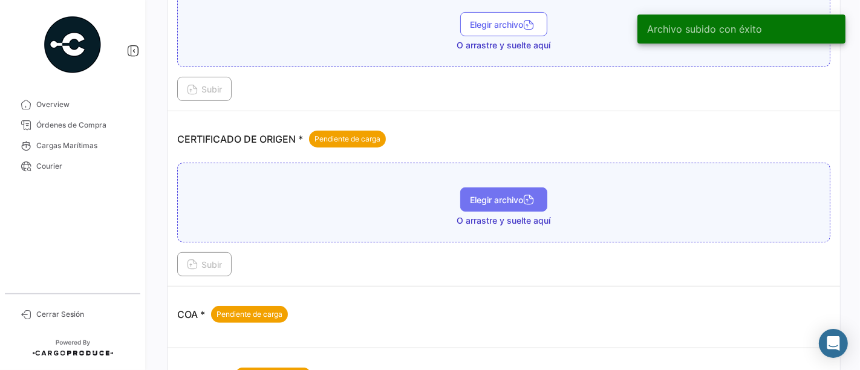
click at [500, 199] on span "Elegir archivo" at bounding box center [504, 200] width 68 height 10
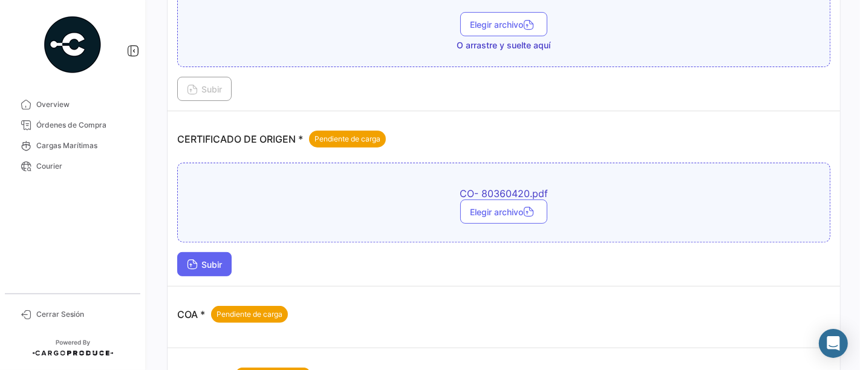
click at [219, 266] on button "Subir" at bounding box center [204, 264] width 54 height 24
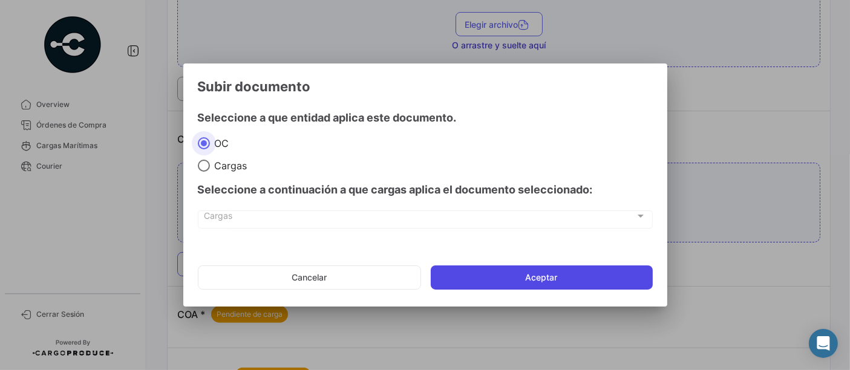
click at [477, 270] on button "Aceptar" at bounding box center [542, 278] width 222 height 24
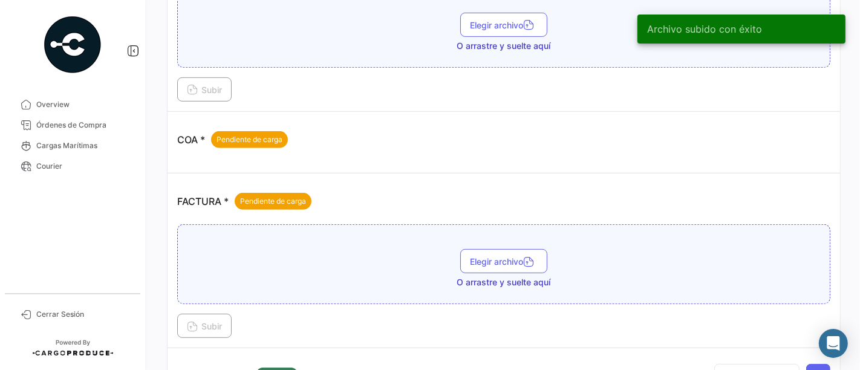
scroll to position [537, 0]
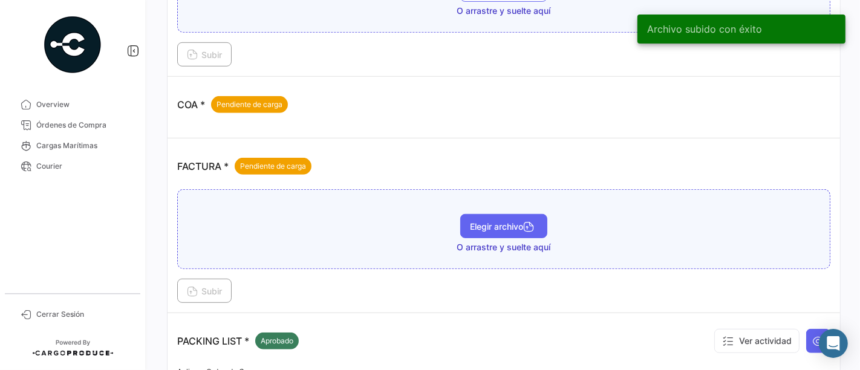
click at [503, 222] on span "Elegir archivo" at bounding box center [504, 226] width 68 height 10
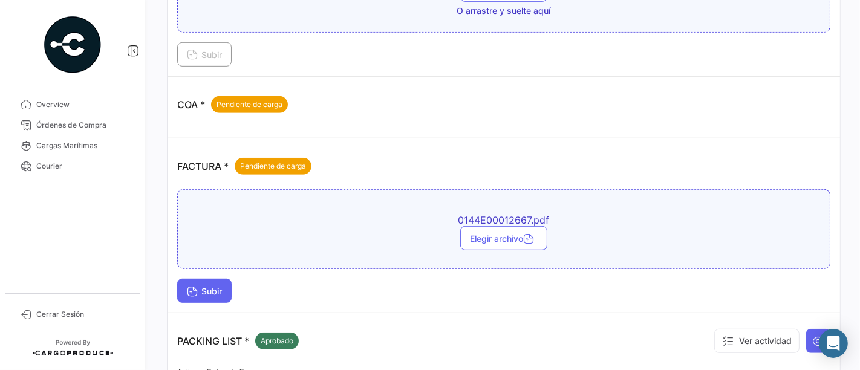
click at [218, 286] on span "Subir" at bounding box center [204, 291] width 35 height 10
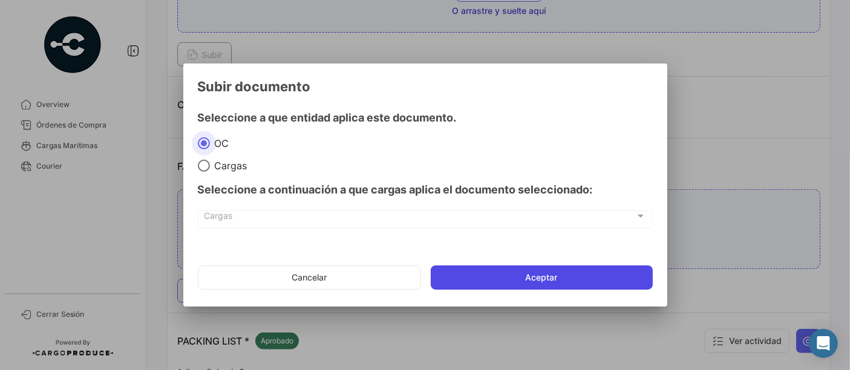
click at [489, 284] on button "Aceptar" at bounding box center [542, 278] width 222 height 24
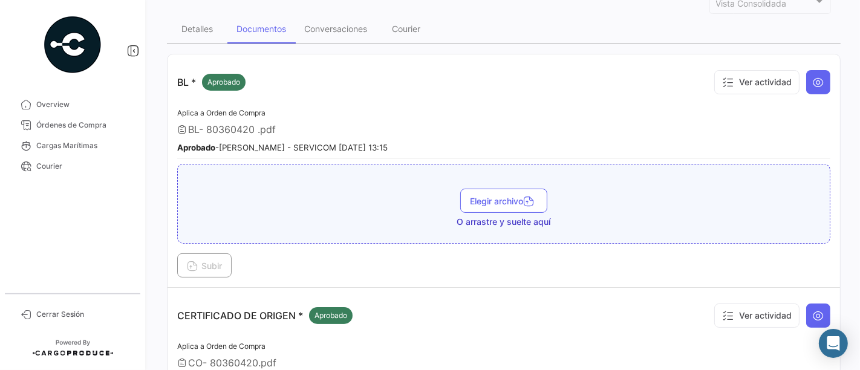
scroll to position [0, 0]
